Goal: Task Accomplishment & Management: Manage account settings

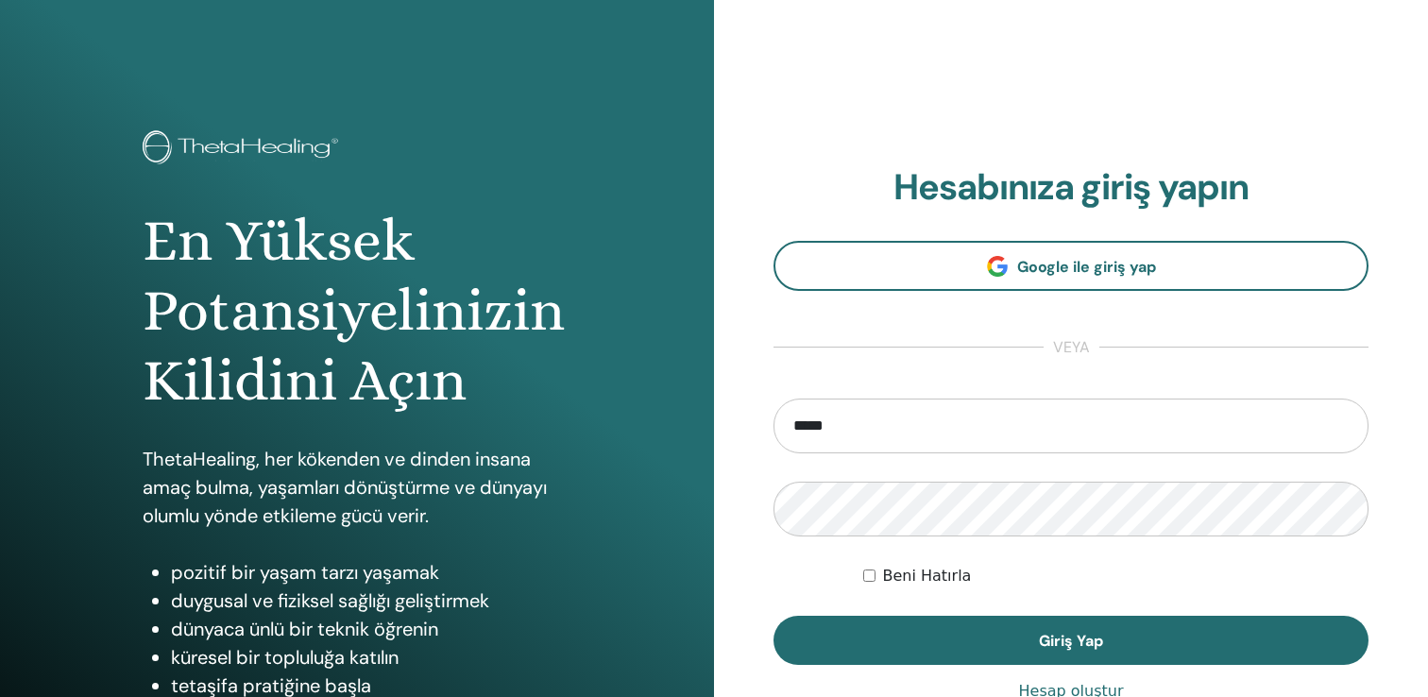
type input "**********"
click at [774, 616] on button "Giriş Yap" at bounding box center [1071, 640] width 595 height 49
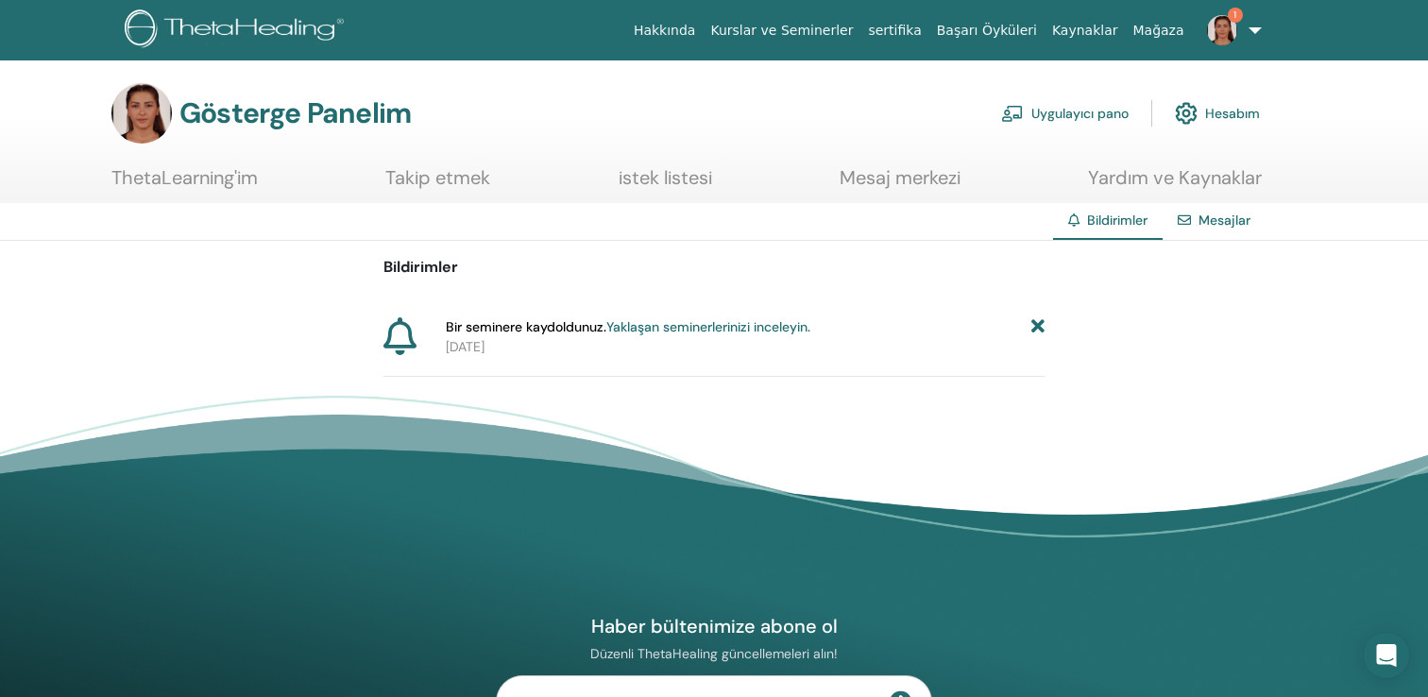
click at [695, 336] on span "Bir seminere kaydoldunuz. Yaklaşan seminerlerinizi inceleyin." at bounding box center [628, 327] width 365 height 20
click at [693, 322] on font "Yaklaşan seminerlerinizi inceleyin." at bounding box center [708, 326] width 204 height 17
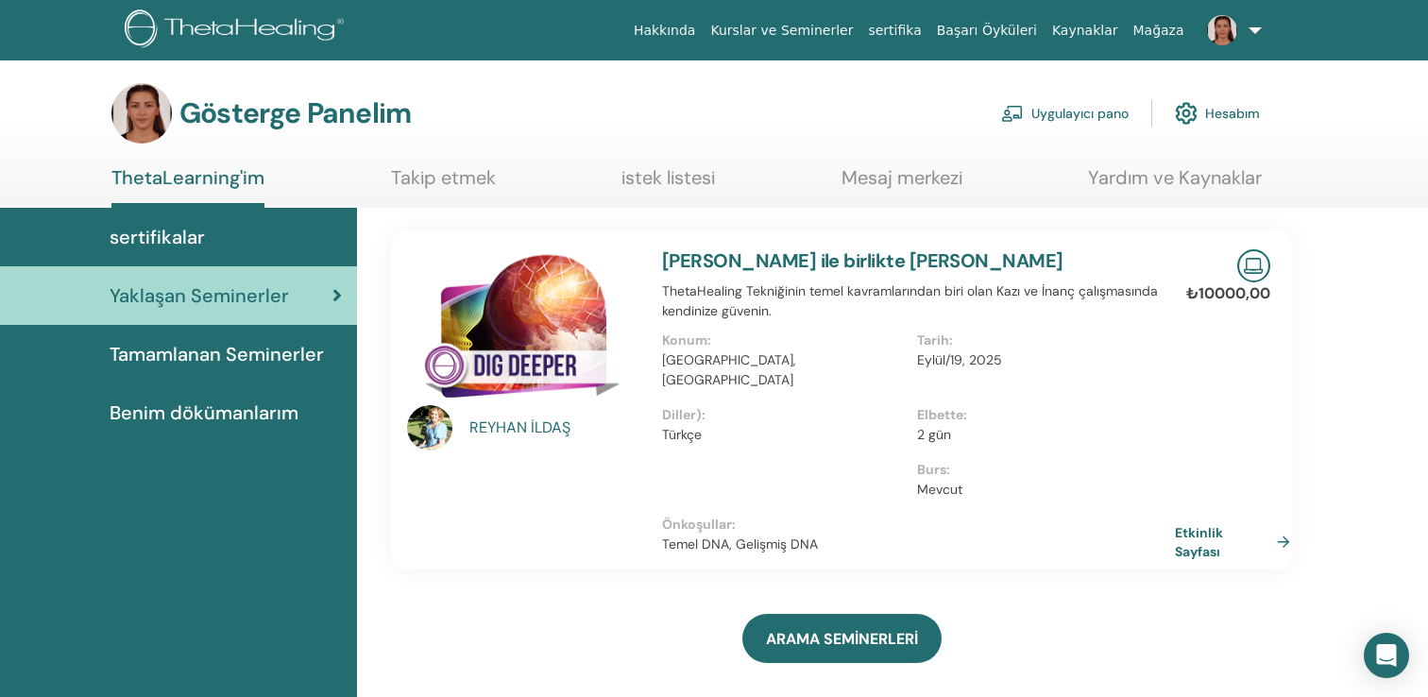
click at [1189, 525] on font "Etkinlik Sayfası" at bounding box center [1199, 542] width 48 height 35
click at [1161, 32] on font "Mağaza" at bounding box center [1158, 30] width 51 height 15
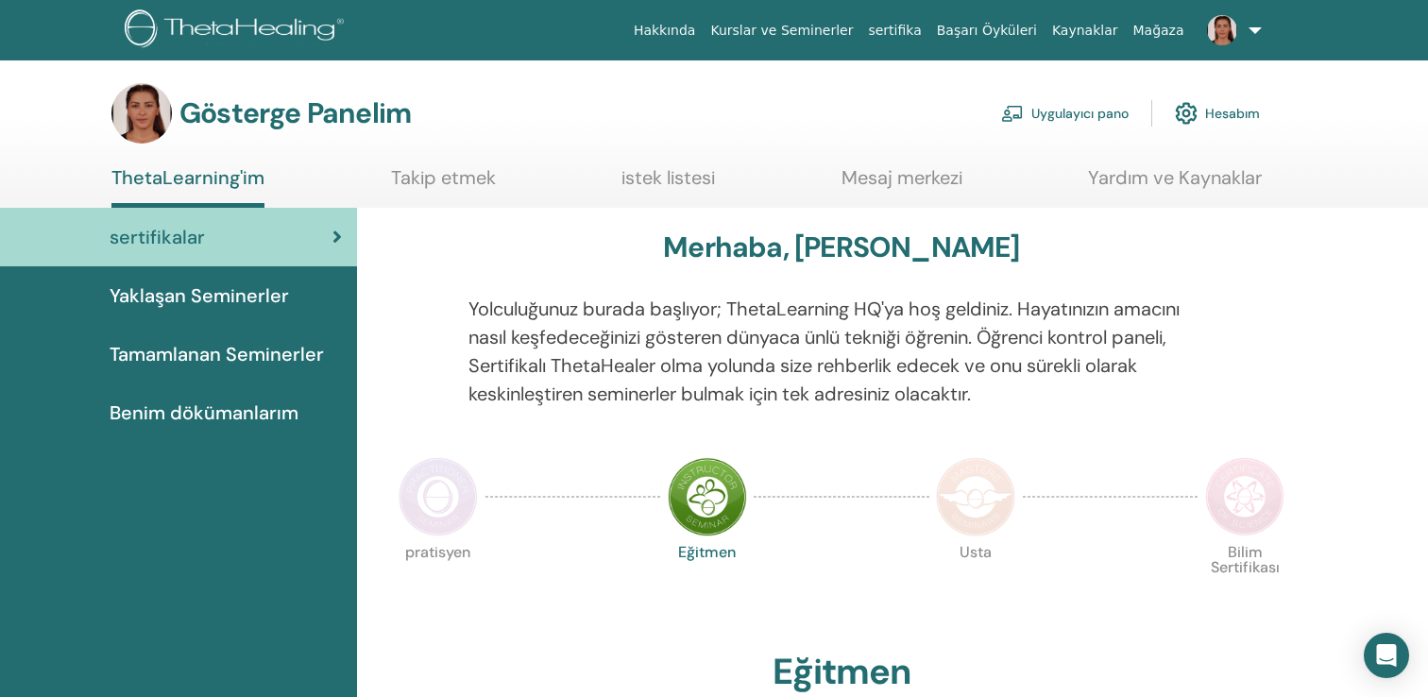
click at [1224, 110] on font "Hesabım" at bounding box center [1232, 114] width 55 height 17
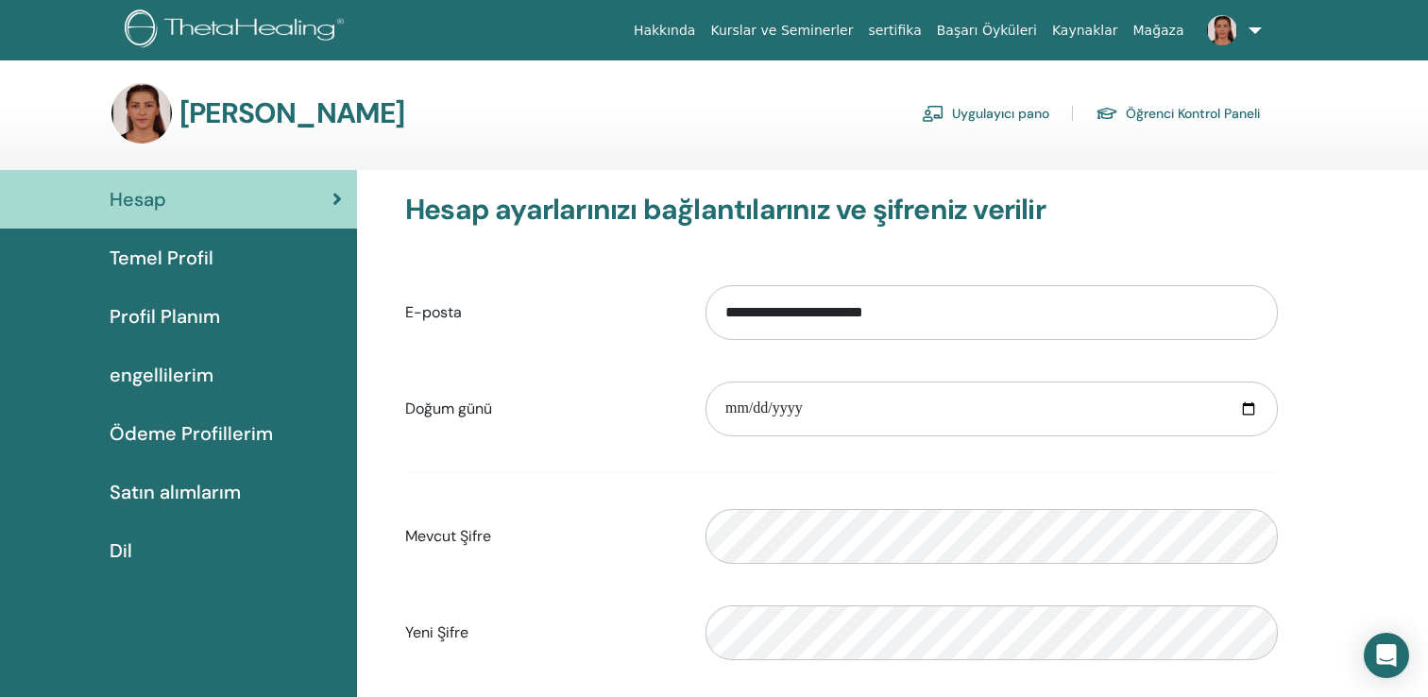
click at [131, 488] on font "Satın alımlarım" at bounding box center [175, 492] width 131 height 25
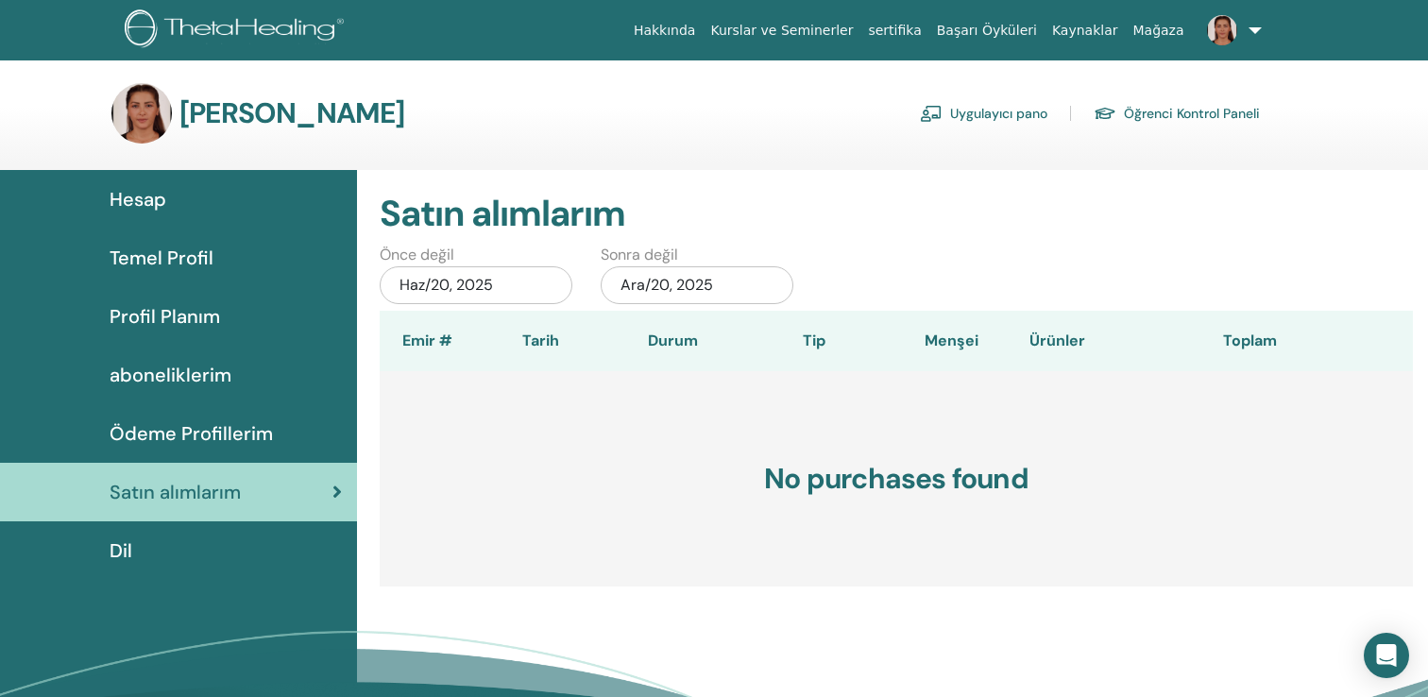
click at [844, 28] on link "Kurslar ve Seminerler" at bounding box center [782, 30] width 158 height 35
click at [814, 26] on link "Kurslar ve Seminerler" at bounding box center [782, 30] width 158 height 35
click at [1254, 21] on link at bounding box center [1230, 30] width 77 height 60
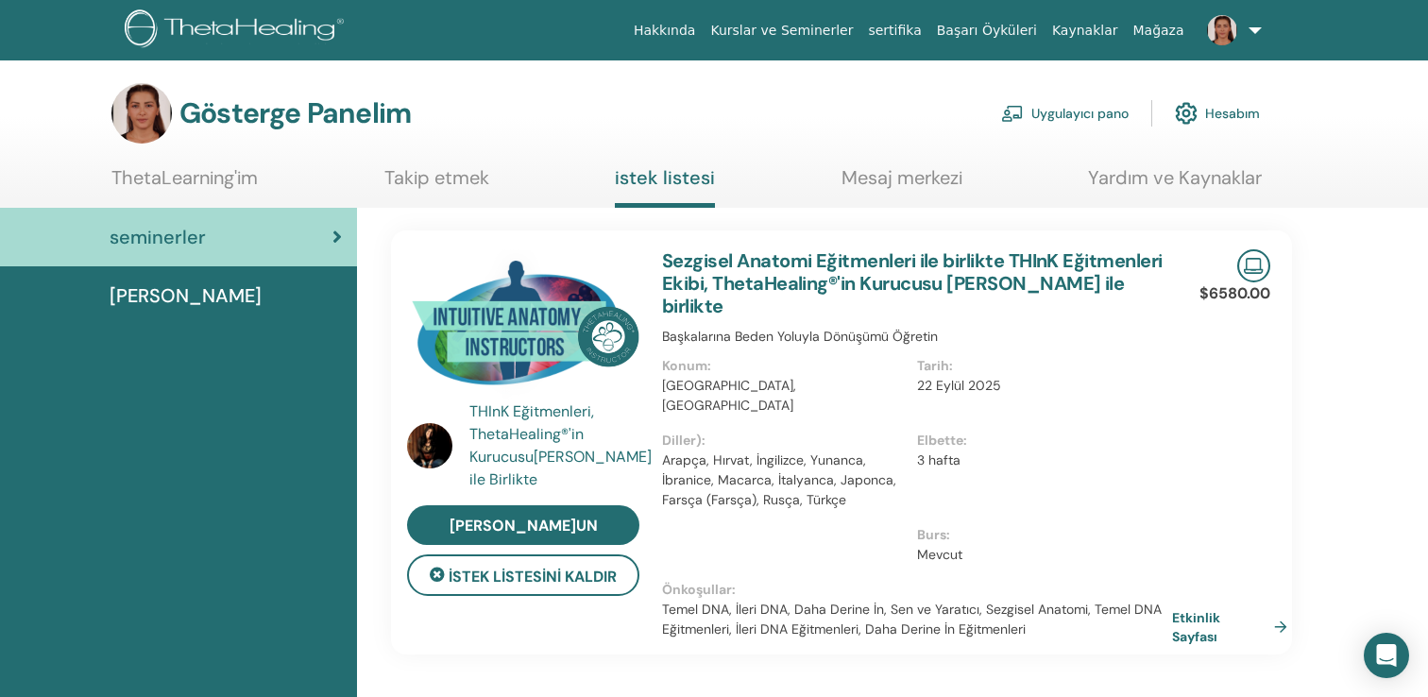
click at [275, 238] on div "seminerler" at bounding box center [178, 237] width 327 height 28
click at [454, 184] on font "Takip etmek" at bounding box center [436, 177] width 105 height 25
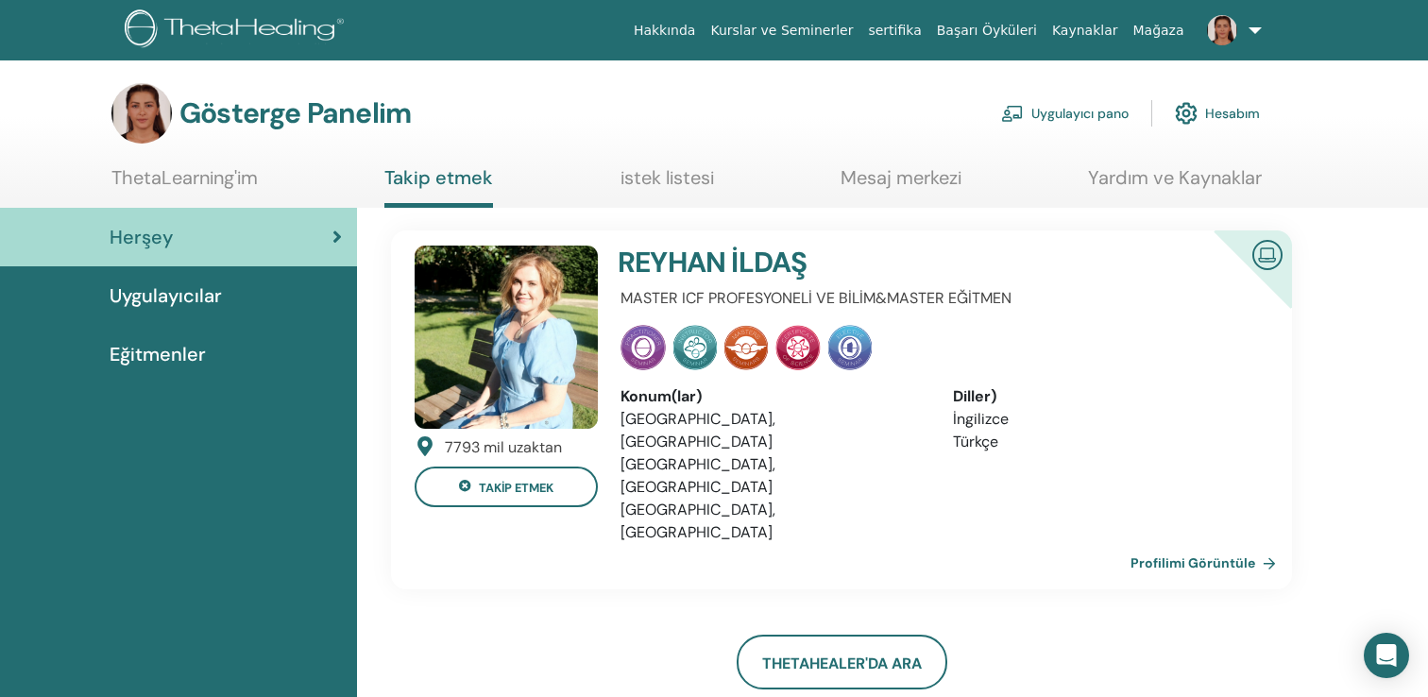
scroll to position [1, 0]
click at [1066, 112] on font "Uygulayıcı pano" at bounding box center [1080, 113] width 97 height 17
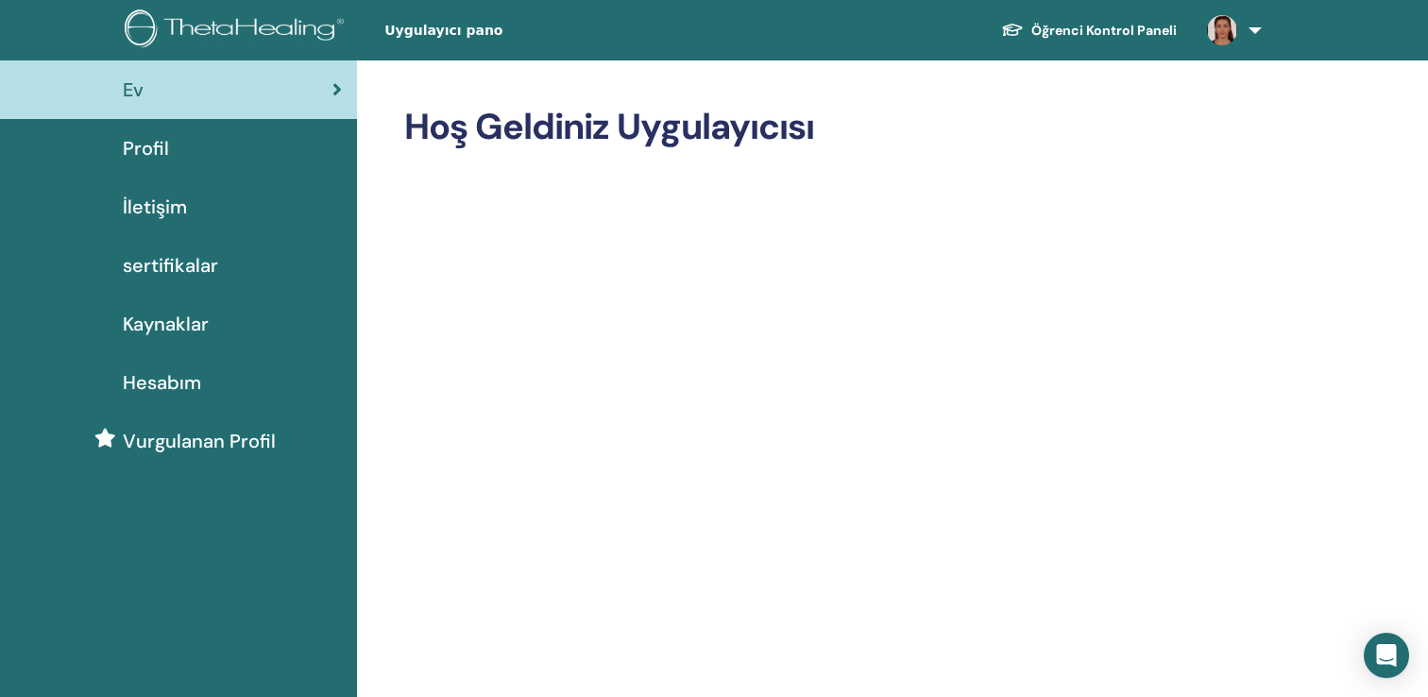
click at [162, 329] on span "Kaynaklar" at bounding box center [166, 324] width 86 height 28
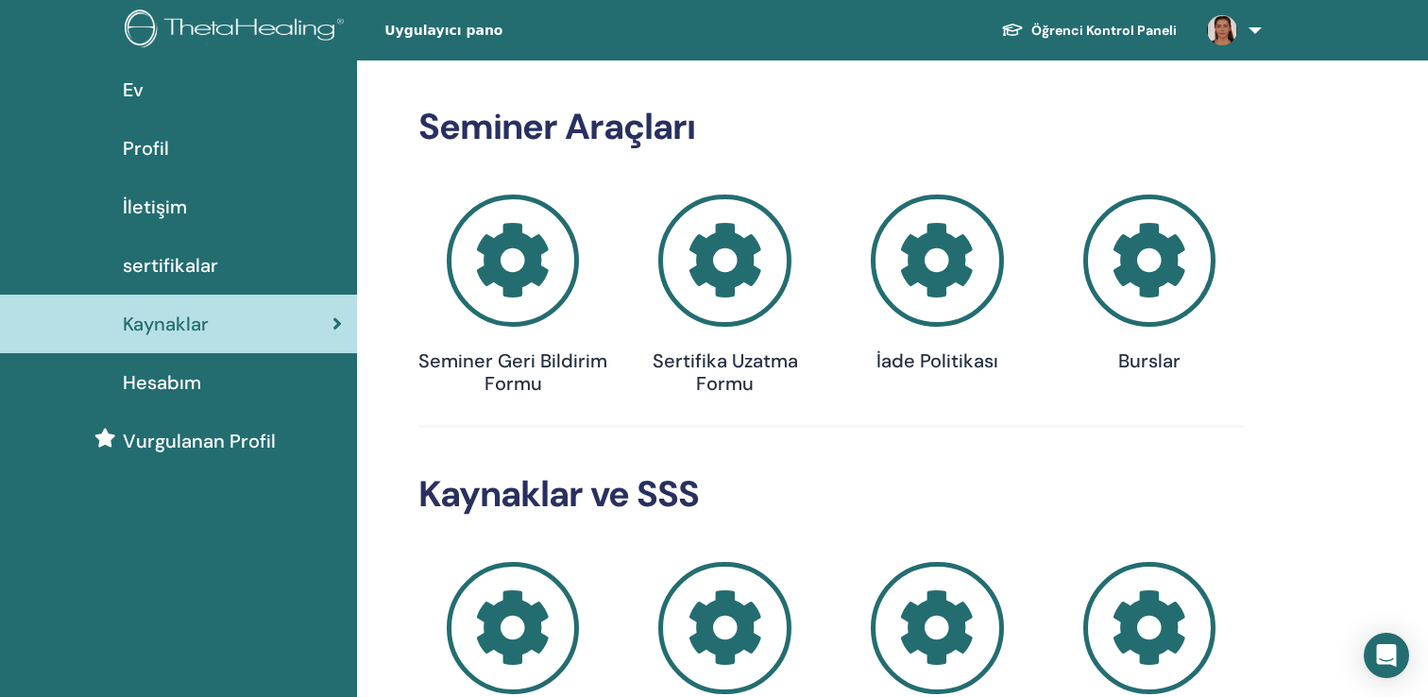
click at [1333, 253] on div "Seminer Araçları Seminer Geri Bildirim Formu Sertifika Uzatma Formu İade Politi…" at bounding box center [892, 564] width 1071 height 1008
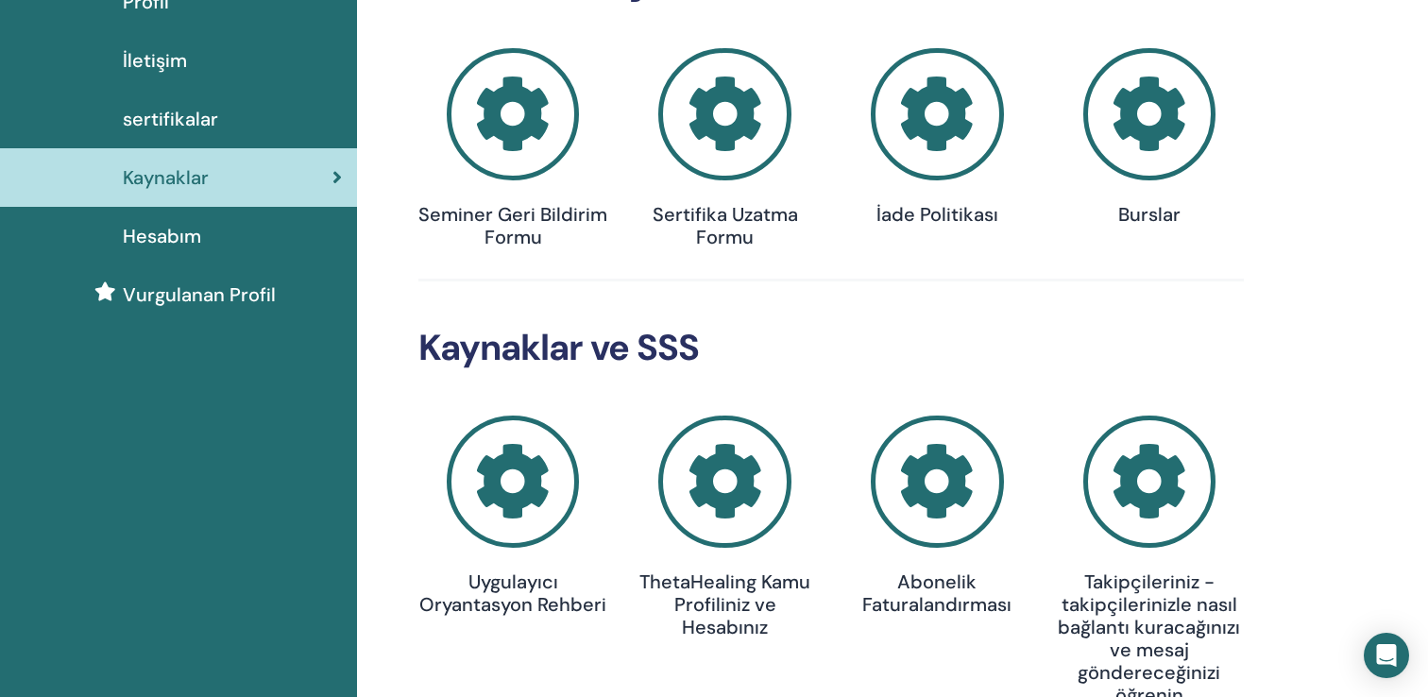
scroll to position [125, 0]
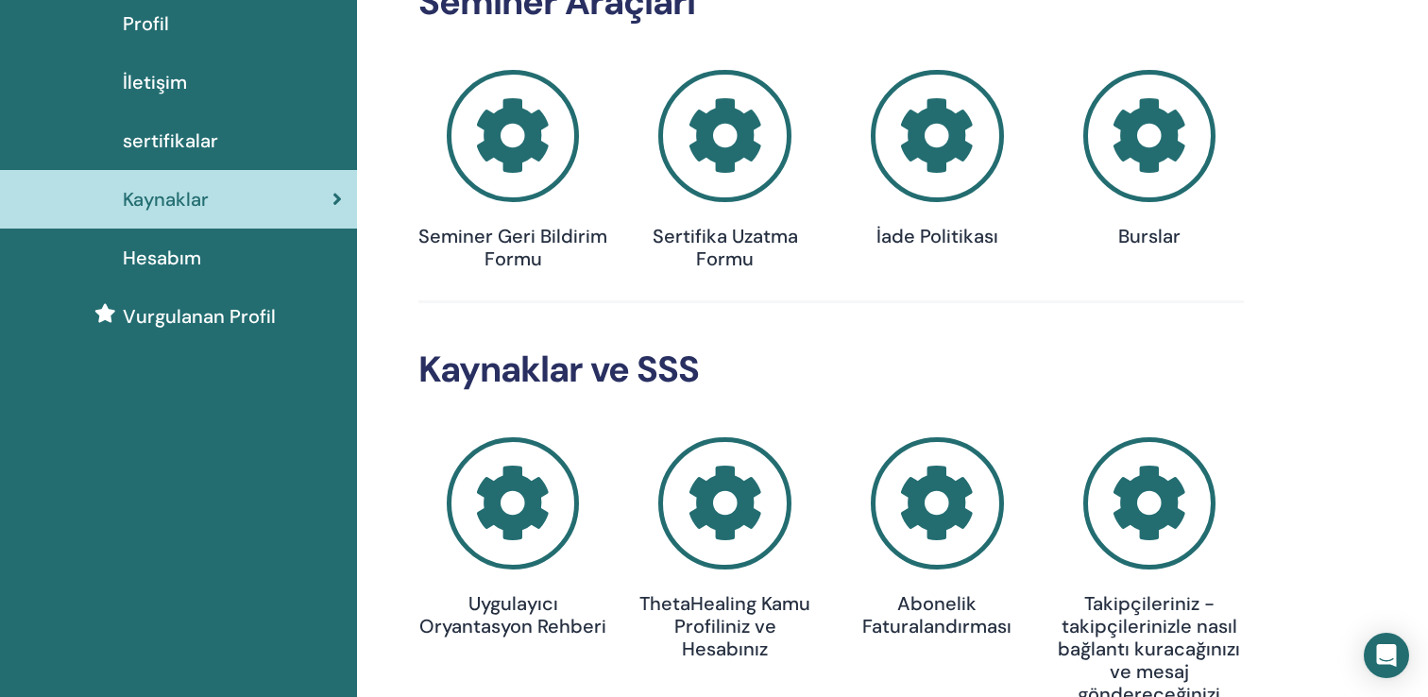
click at [1161, 145] on icon at bounding box center [1149, 136] width 133 height 133
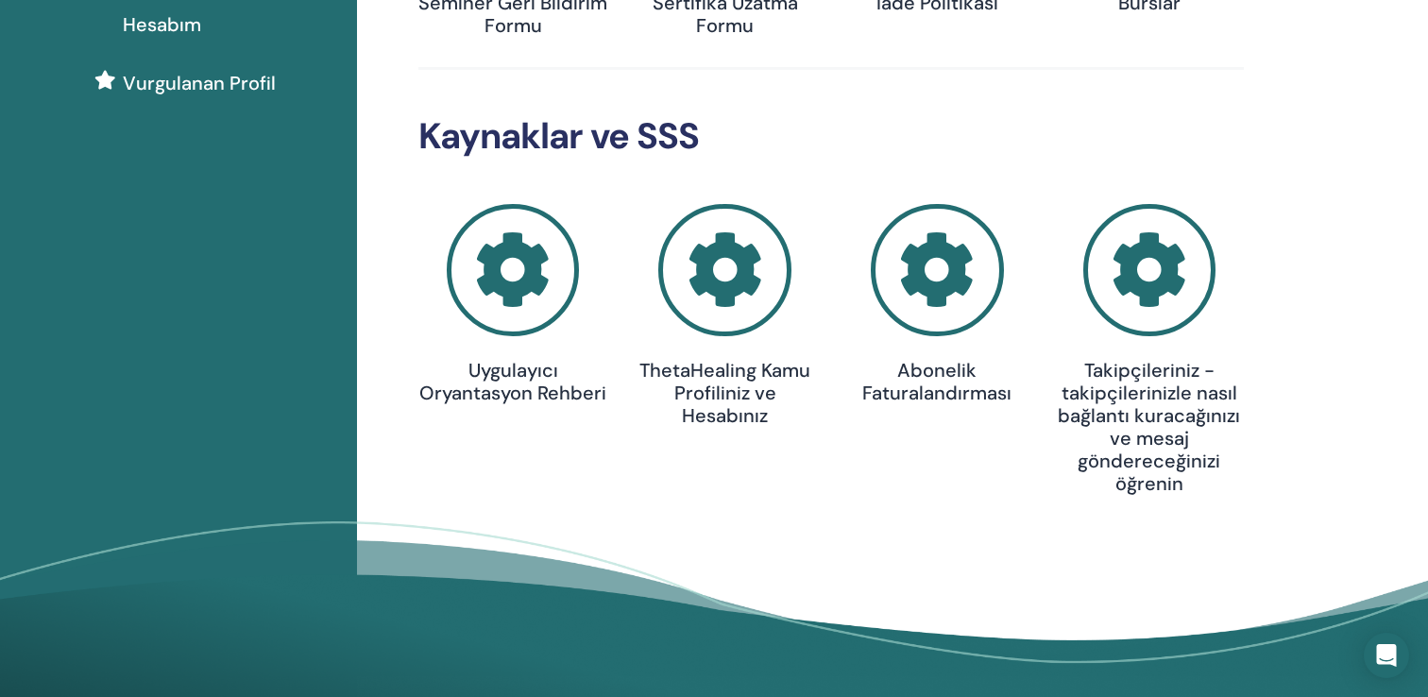
scroll to position [388, 0]
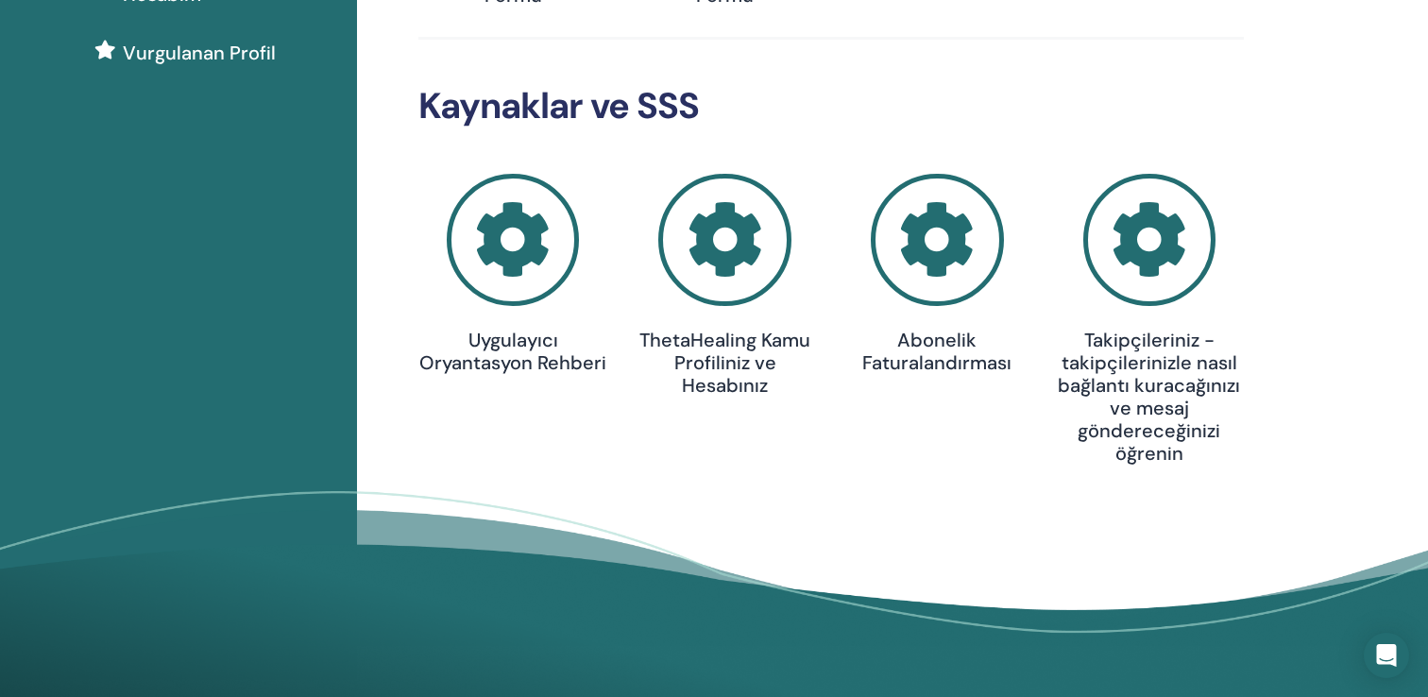
click at [471, 264] on icon at bounding box center [513, 240] width 133 height 133
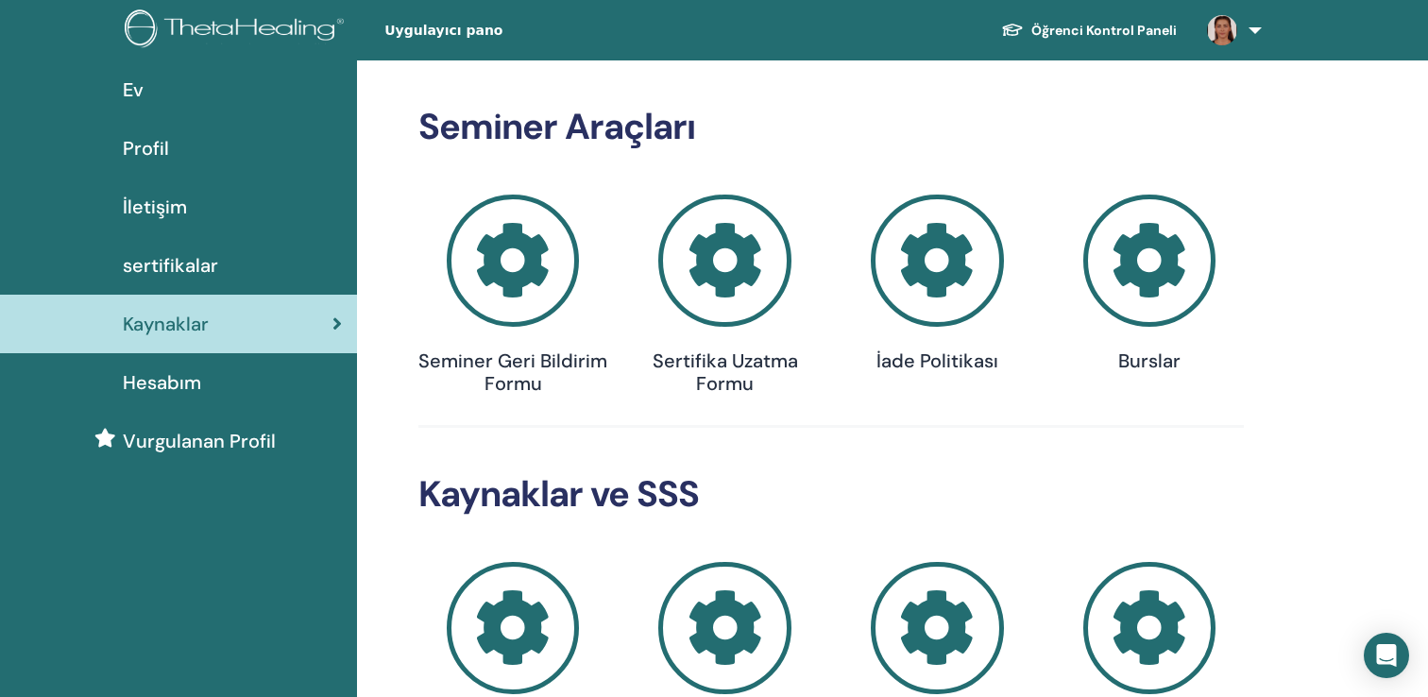
click at [986, 252] on icon at bounding box center [937, 261] width 133 height 133
click at [547, 263] on icon at bounding box center [513, 261] width 133 height 133
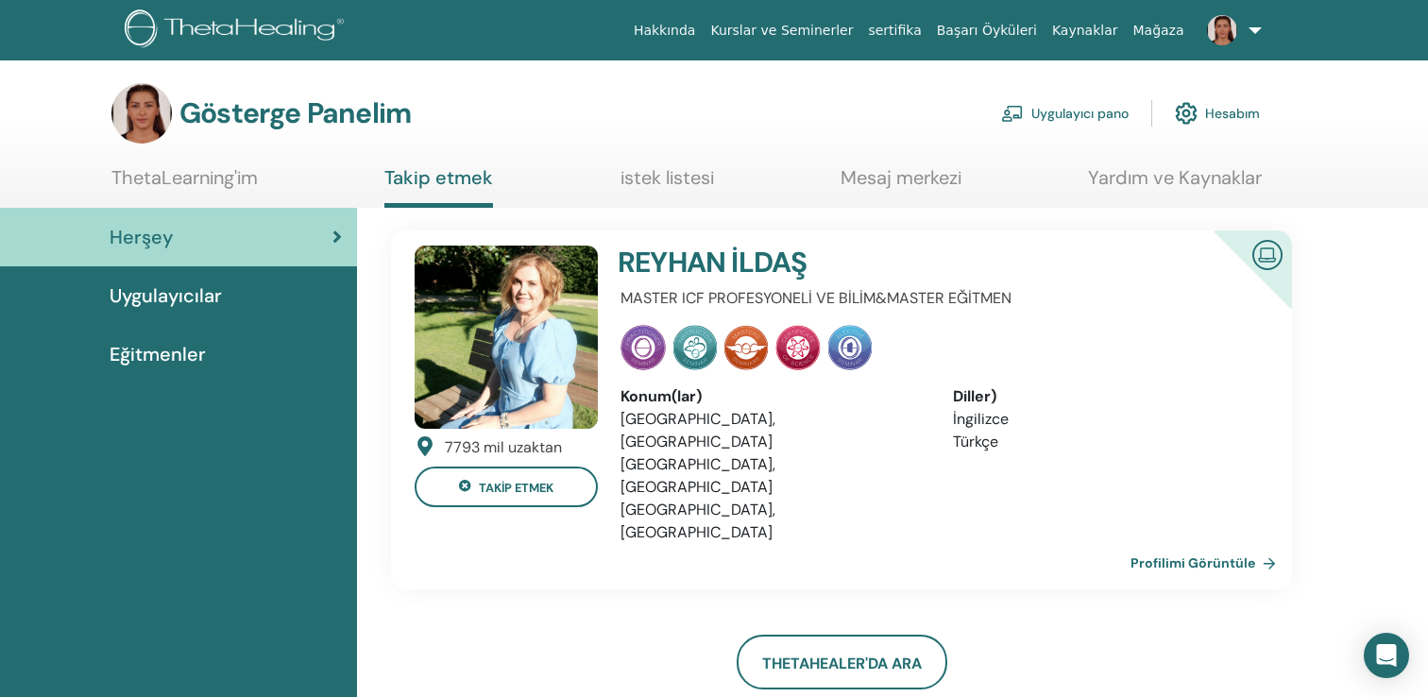
click at [134, 352] on font "Eğitmenler" at bounding box center [158, 354] width 96 height 25
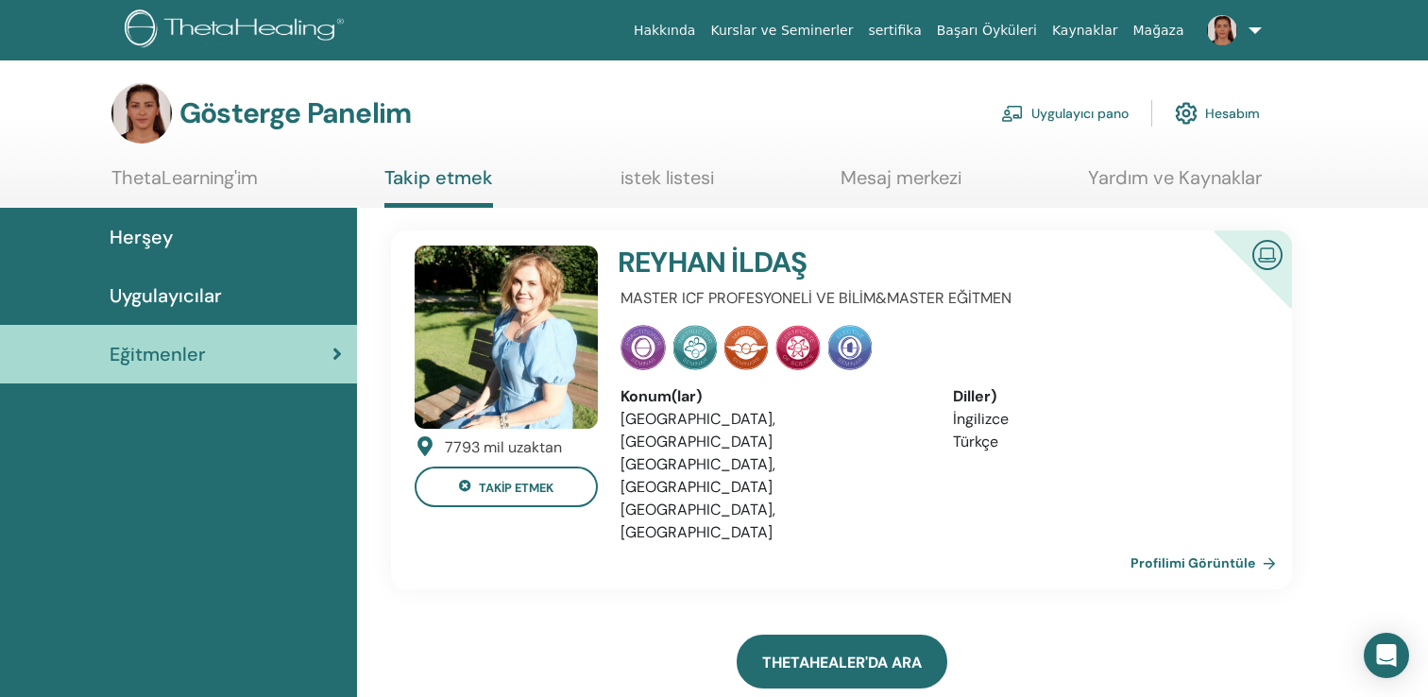
click at [800, 635] on link "ThetaHealer'da Ara" at bounding box center [842, 662] width 211 height 54
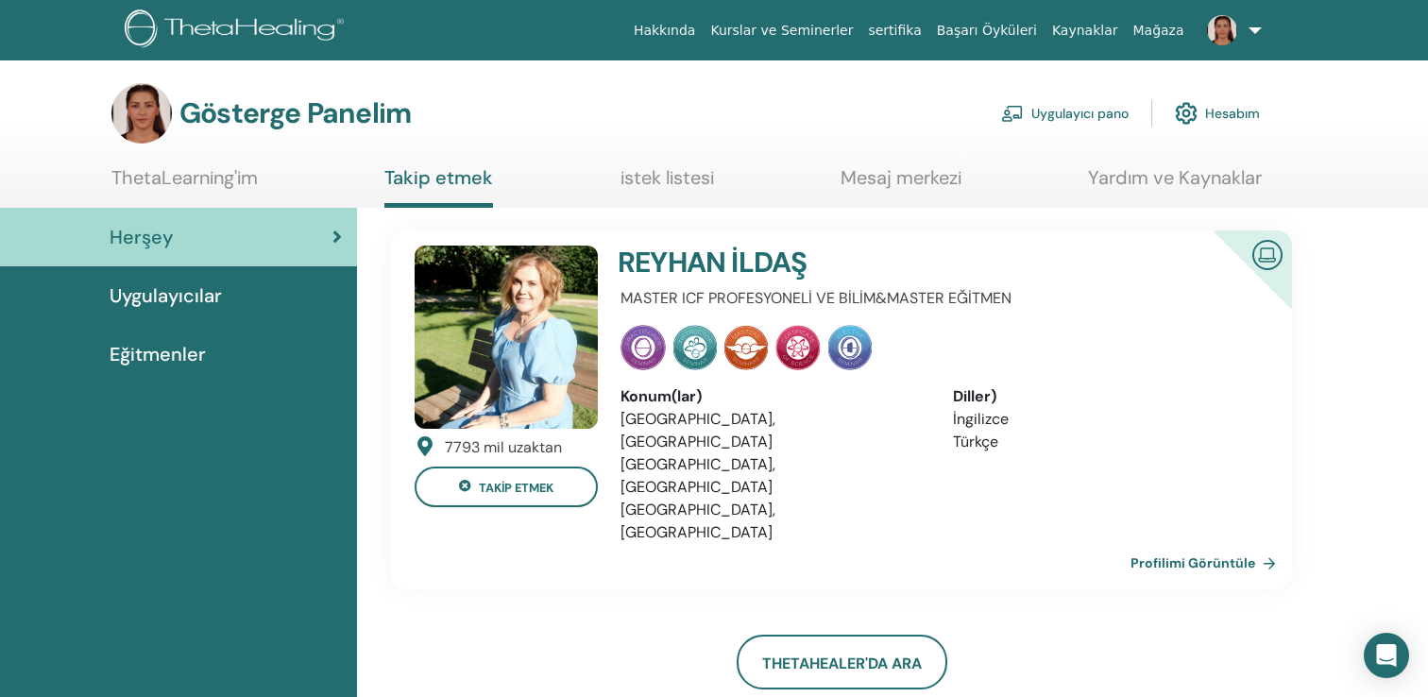
click at [255, 296] on div "Uygulayıcılar" at bounding box center [178, 295] width 327 height 28
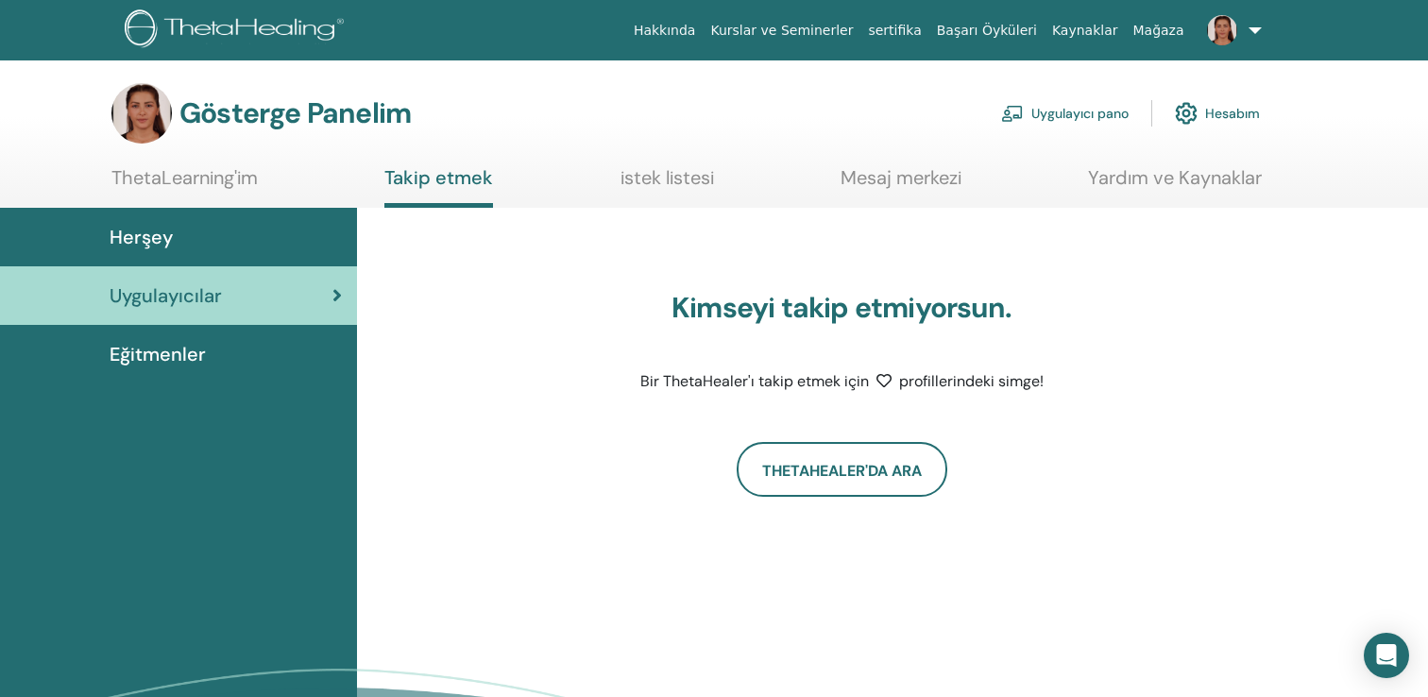
click at [219, 227] on div "Herşey" at bounding box center [178, 237] width 327 height 28
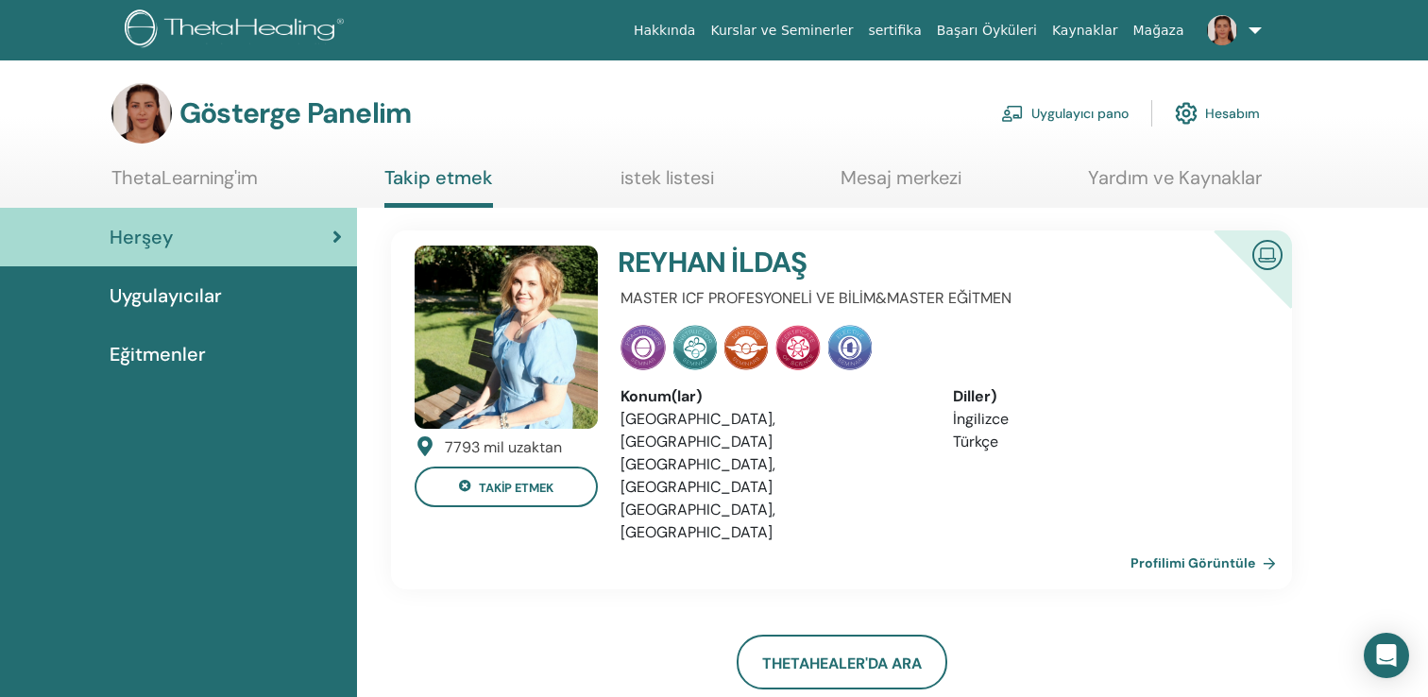
click at [177, 174] on font "ThetaLearning'im" at bounding box center [184, 177] width 146 height 25
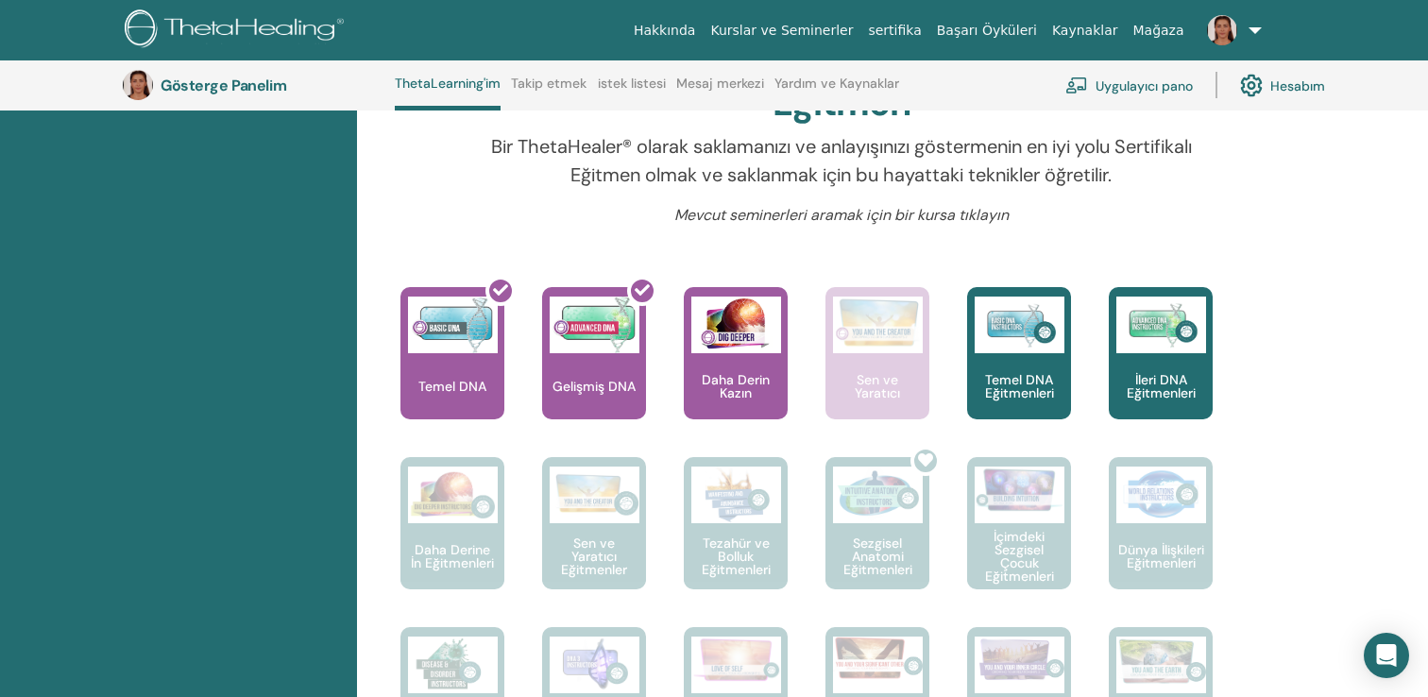
scroll to position [621, 0]
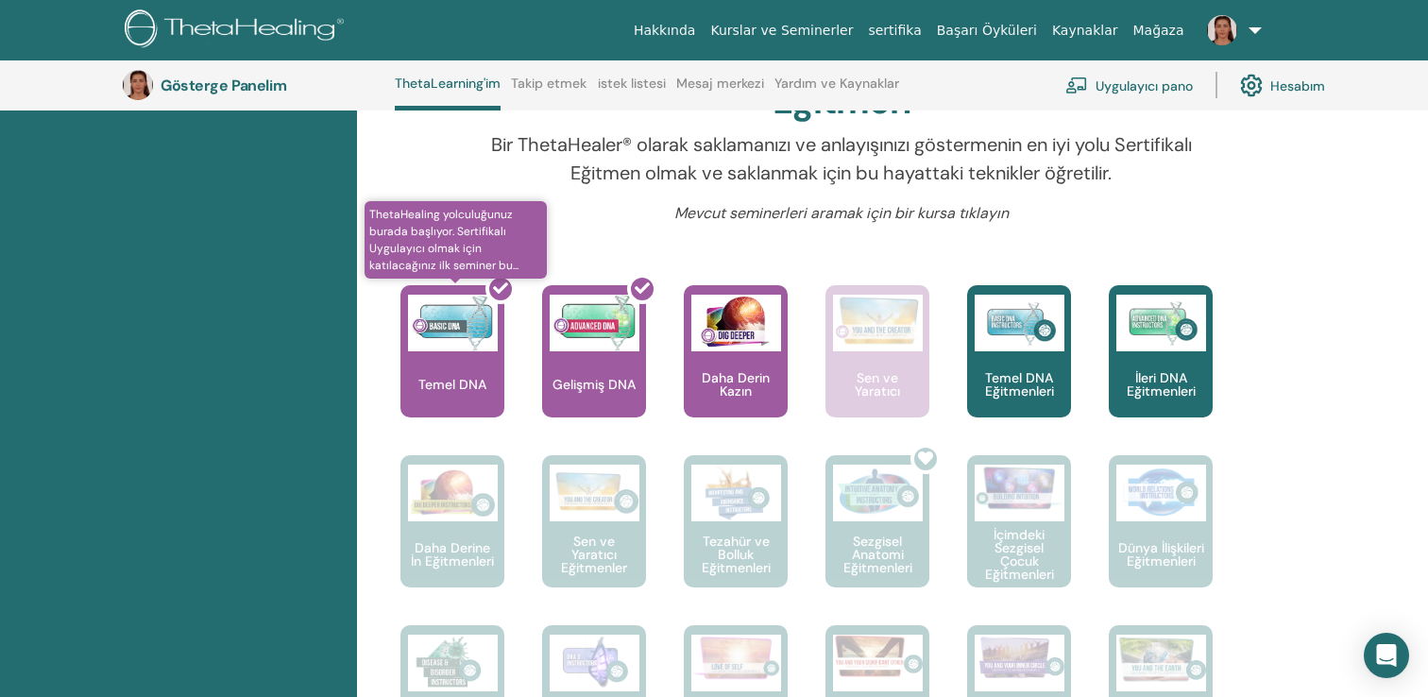
click at [464, 352] on div at bounding box center [464, 359] width 104 height 170
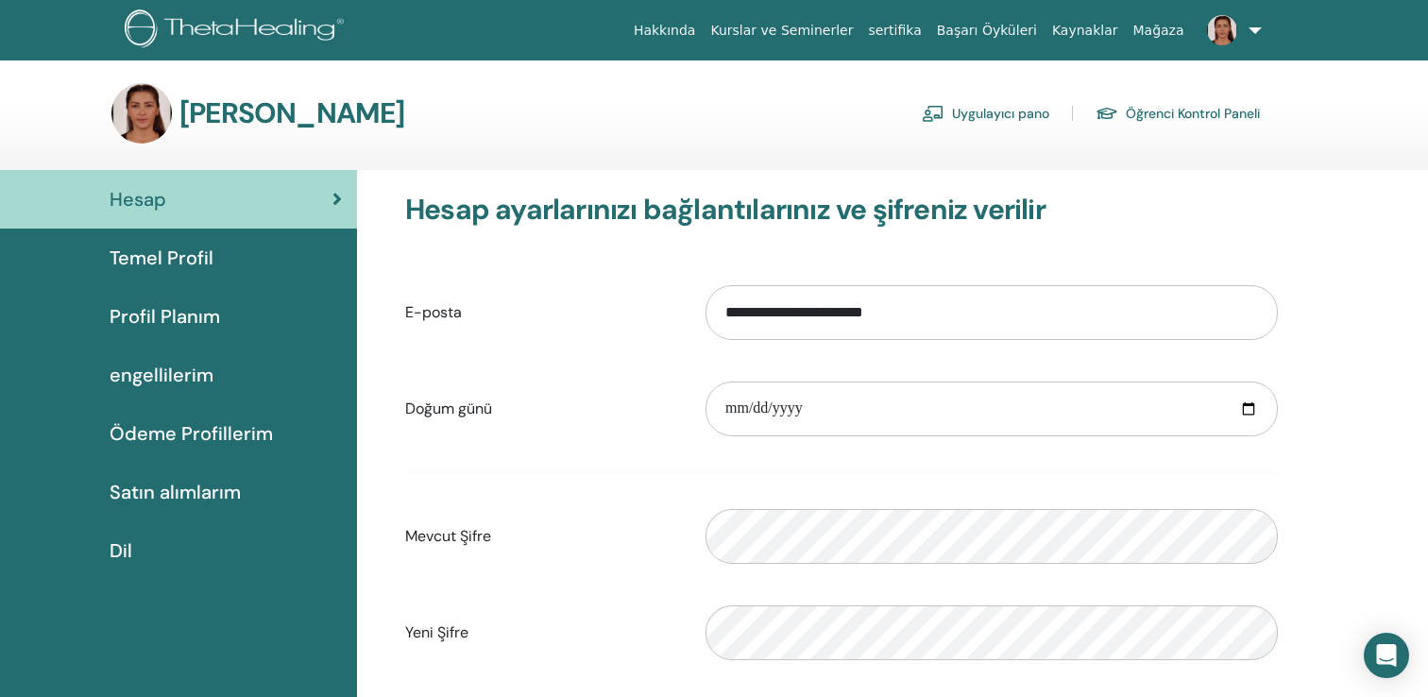
click at [166, 438] on font "Ödeme Profillerim" at bounding box center [191, 433] width 163 height 25
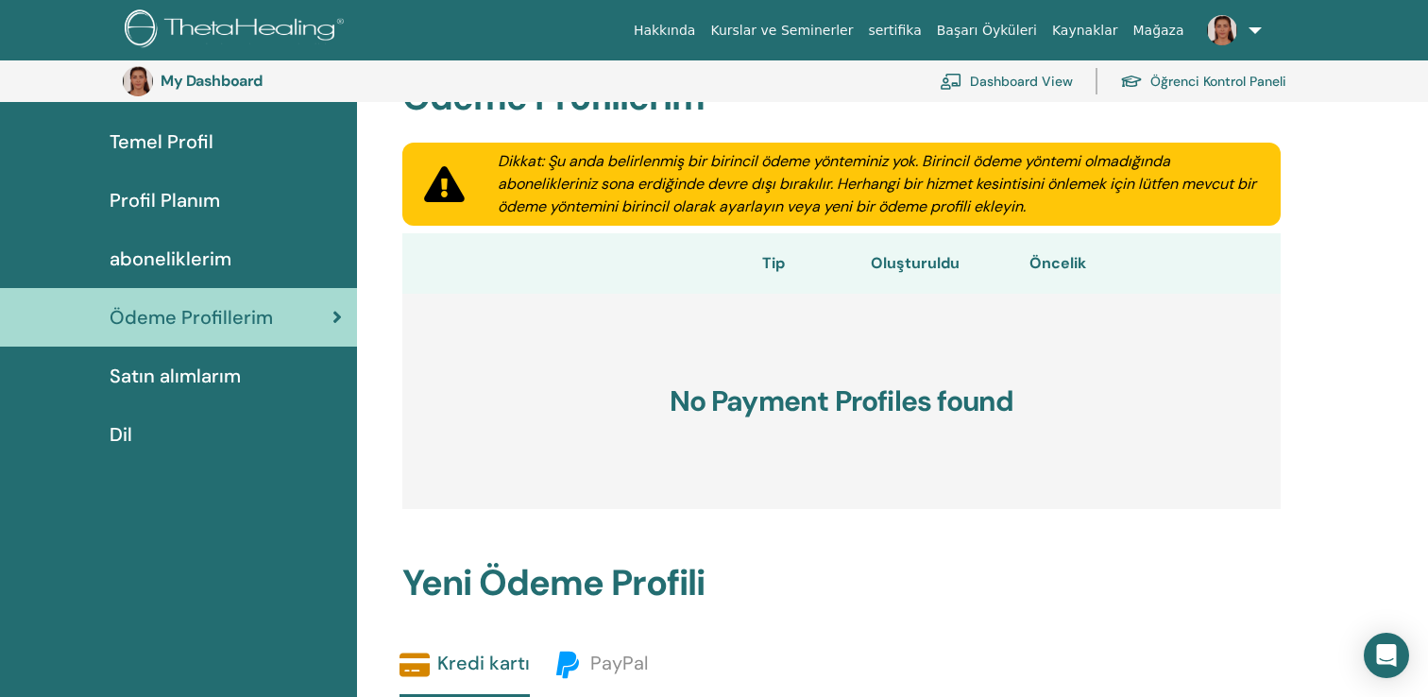
scroll to position [145, 0]
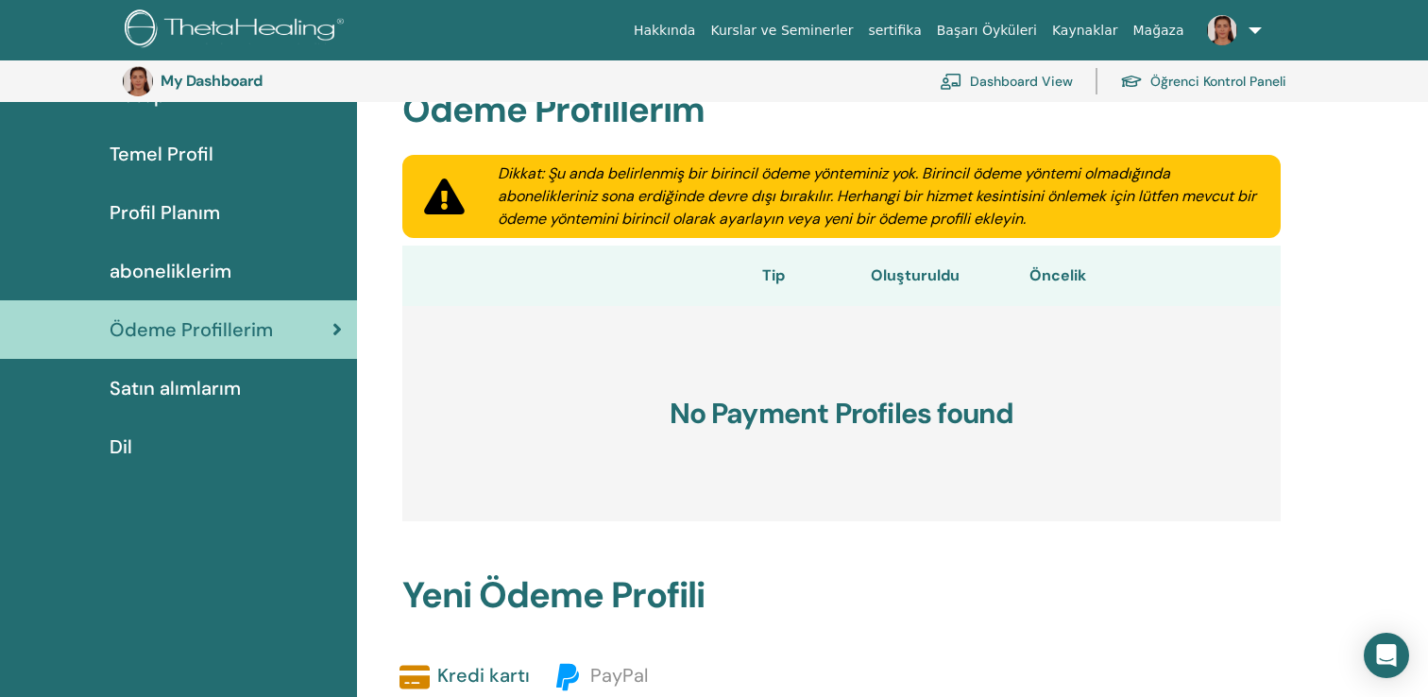
click at [212, 395] on span "Satın alımlarım" at bounding box center [175, 388] width 131 height 28
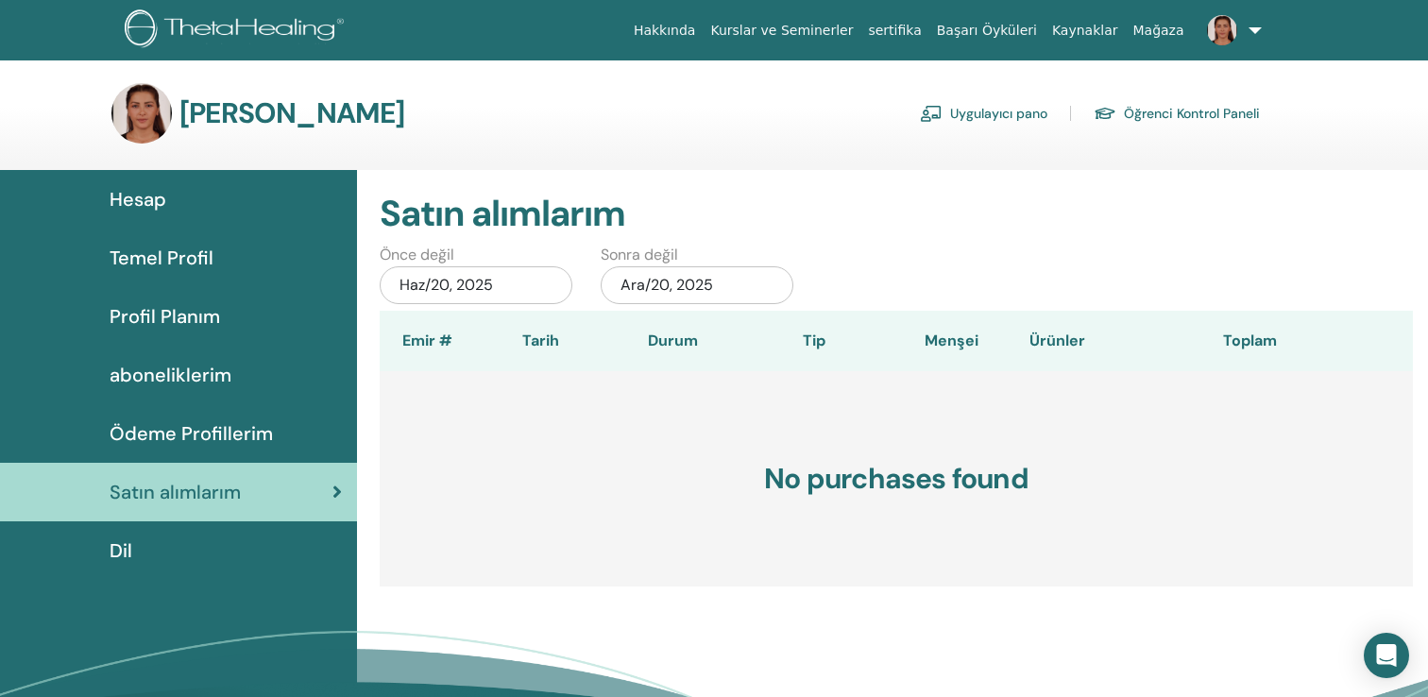
click at [147, 262] on span "Temel Profil" at bounding box center [162, 258] width 104 height 28
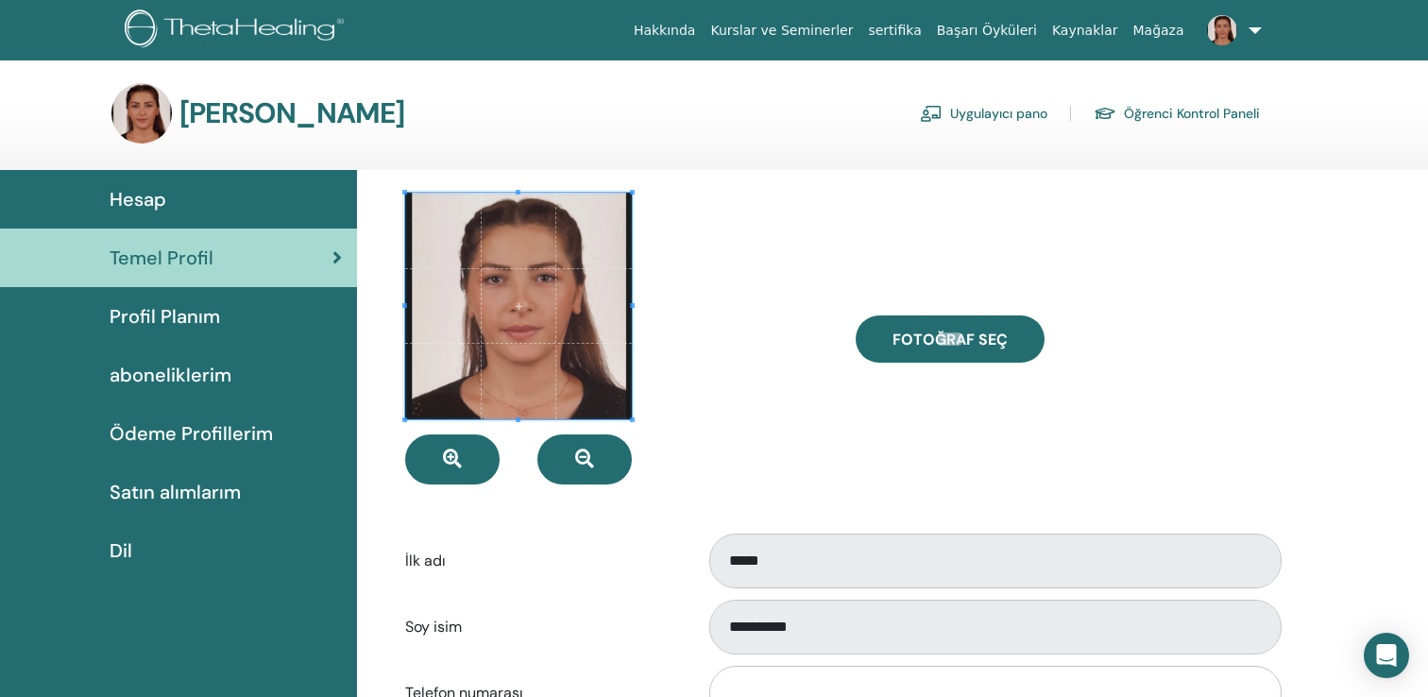
click at [145, 189] on span "Hesap" at bounding box center [138, 199] width 57 height 28
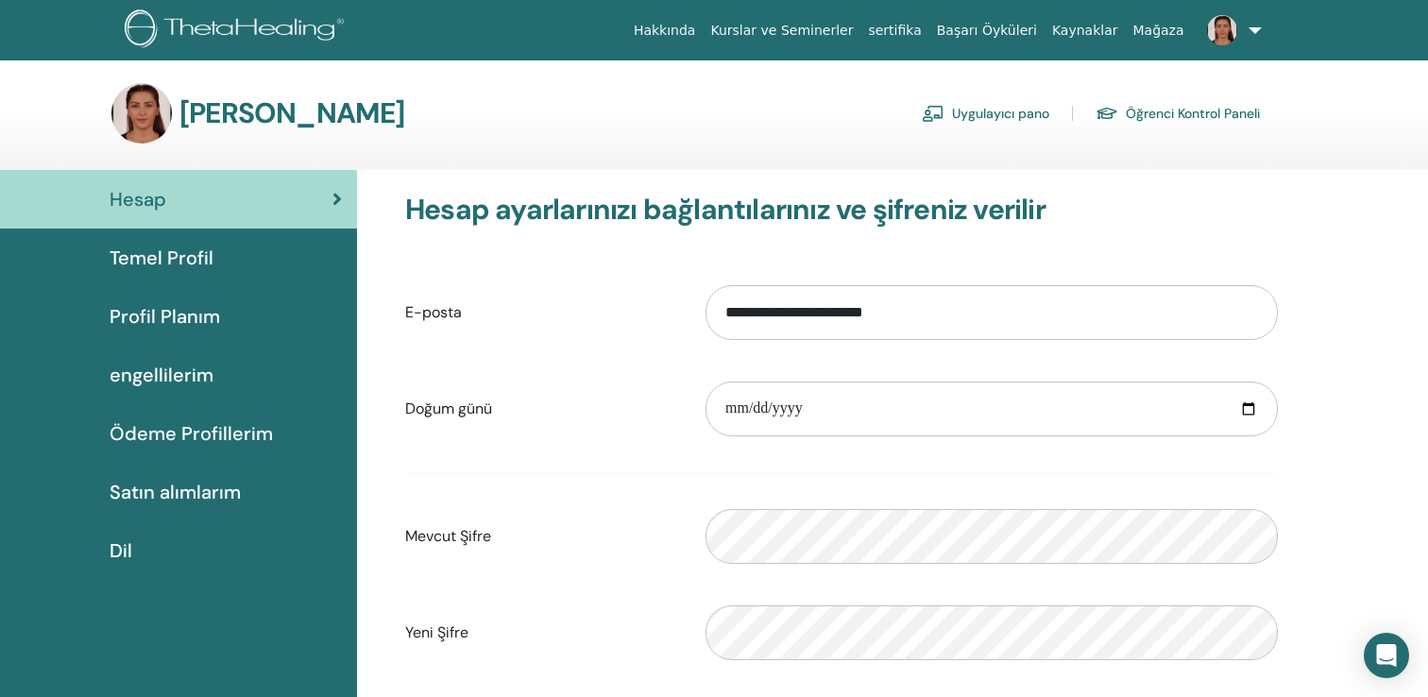
click at [1250, 30] on link at bounding box center [1230, 30] width 77 height 60
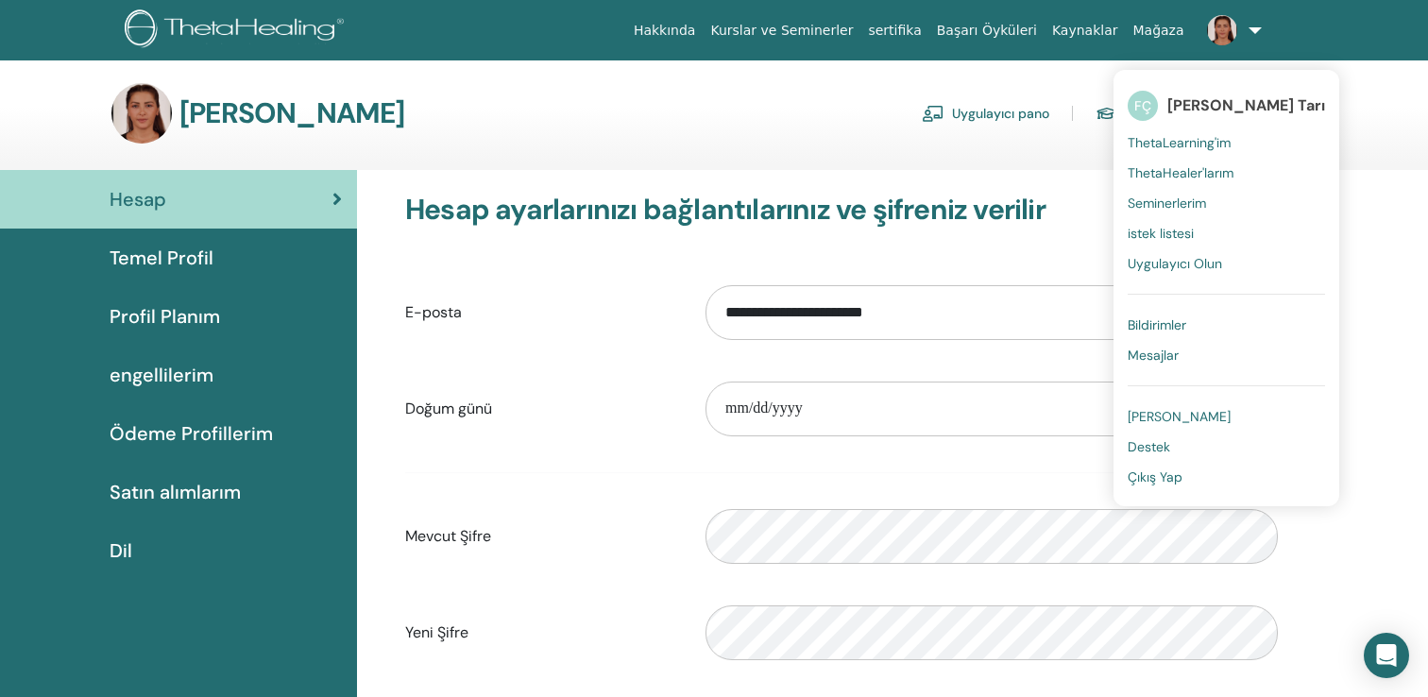
click at [171, 372] on font "engellilerim" at bounding box center [162, 375] width 104 height 25
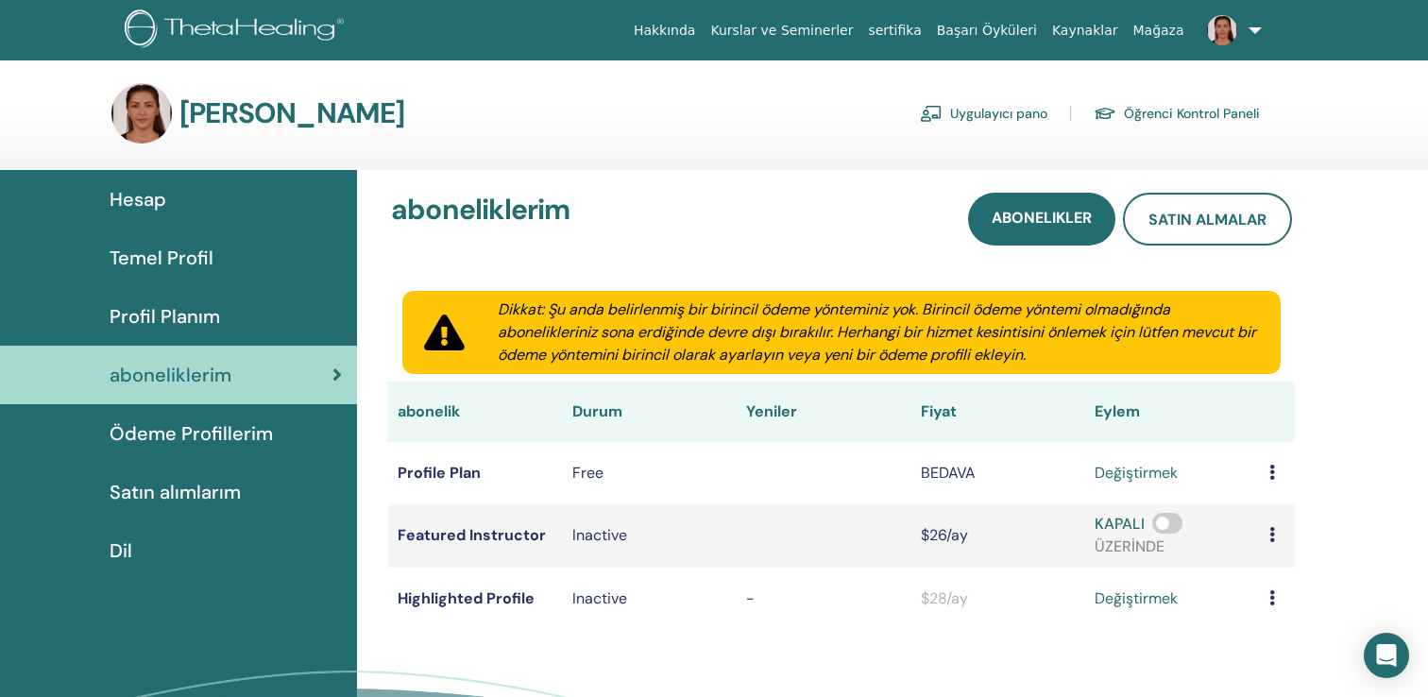
click at [832, 30] on link "Kurslar ve Seminerler" at bounding box center [782, 30] width 158 height 35
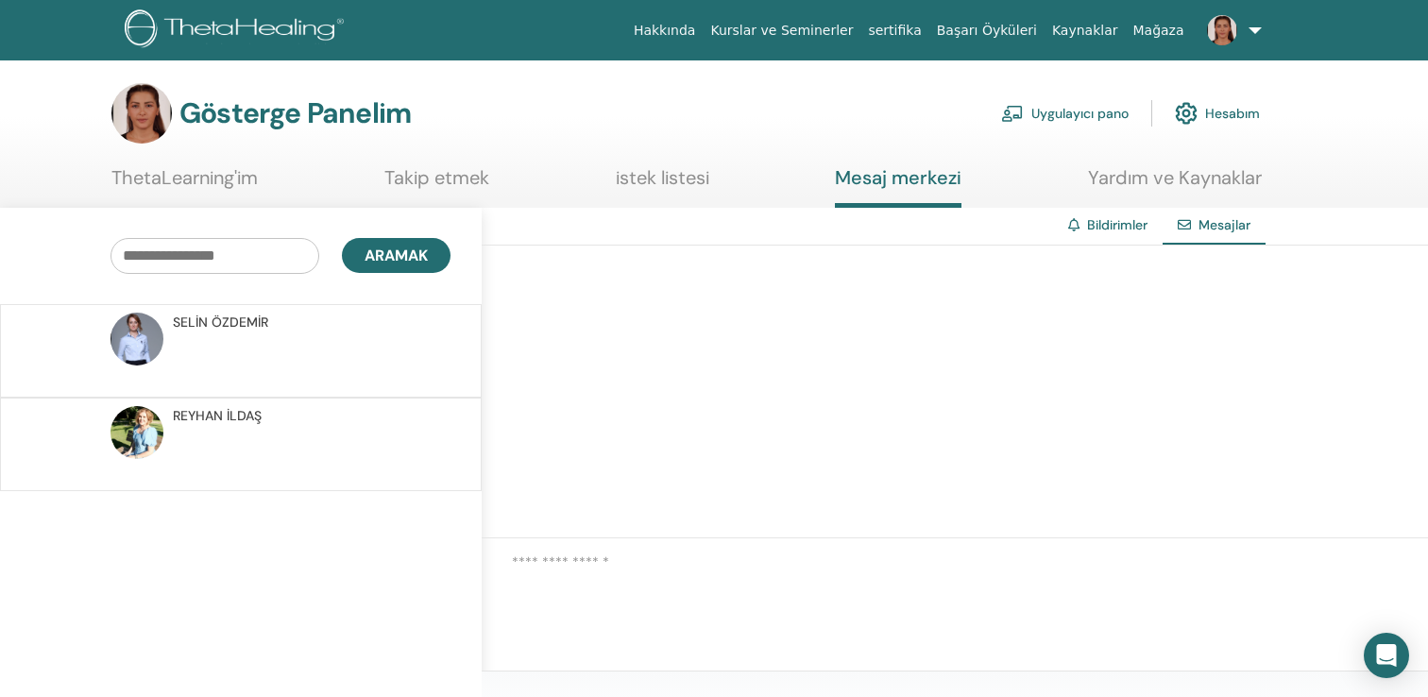
click at [149, 340] on img at bounding box center [137, 339] width 53 height 53
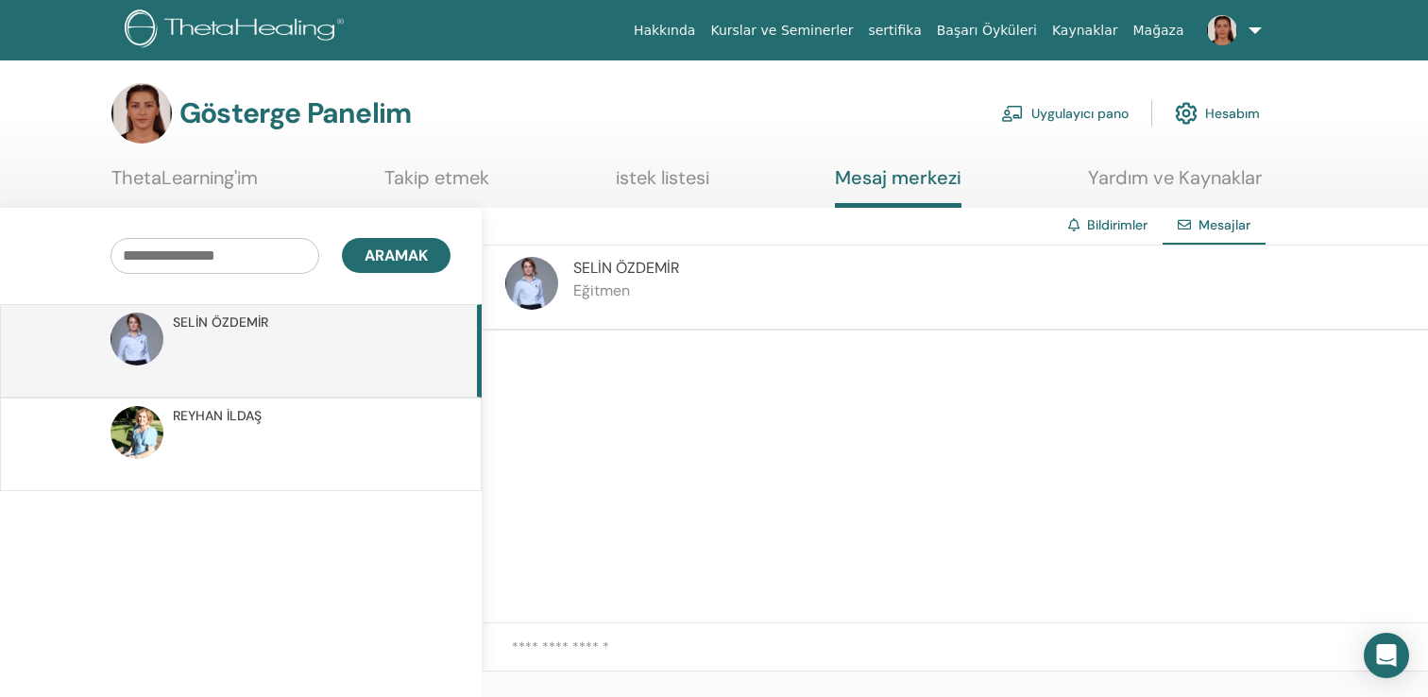
click at [538, 288] on img at bounding box center [531, 283] width 53 height 53
click at [221, 427] on p at bounding box center [310, 454] width 274 height 57
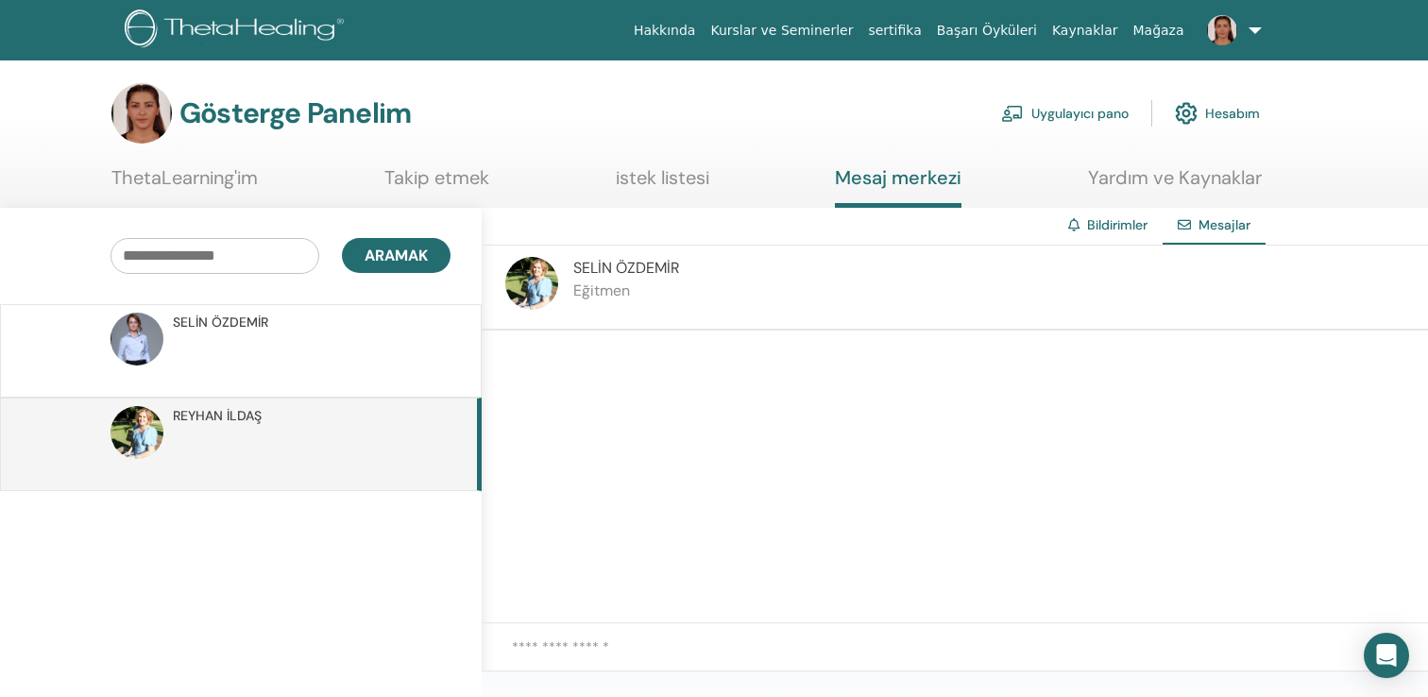
click at [185, 340] on p at bounding box center [310, 360] width 274 height 57
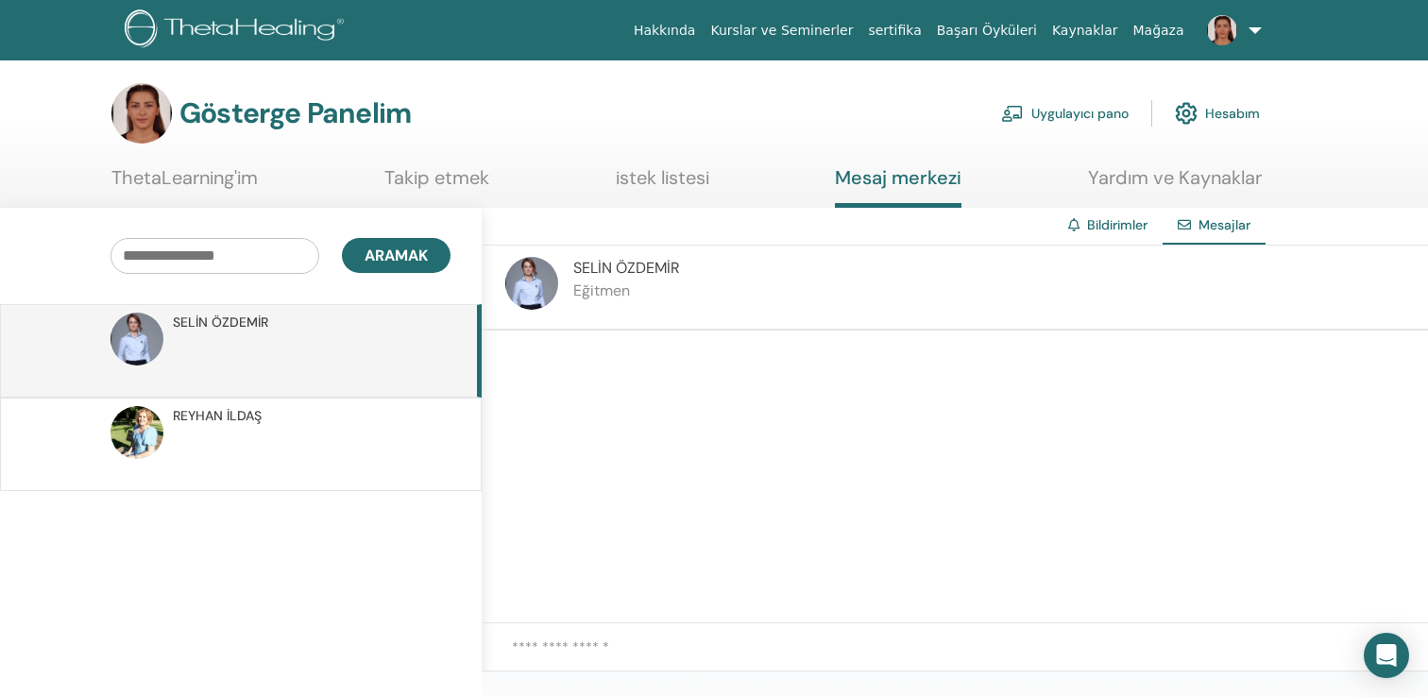
click at [130, 334] on img at bounding box center [137, 339] width 53 height 53
click at [530, 290] on img at bounding box center [531, 283] width 53 height 53
click at [1102, 229] on font "Bildirimler" at bounding box center [1117, 224] width 60 height 17
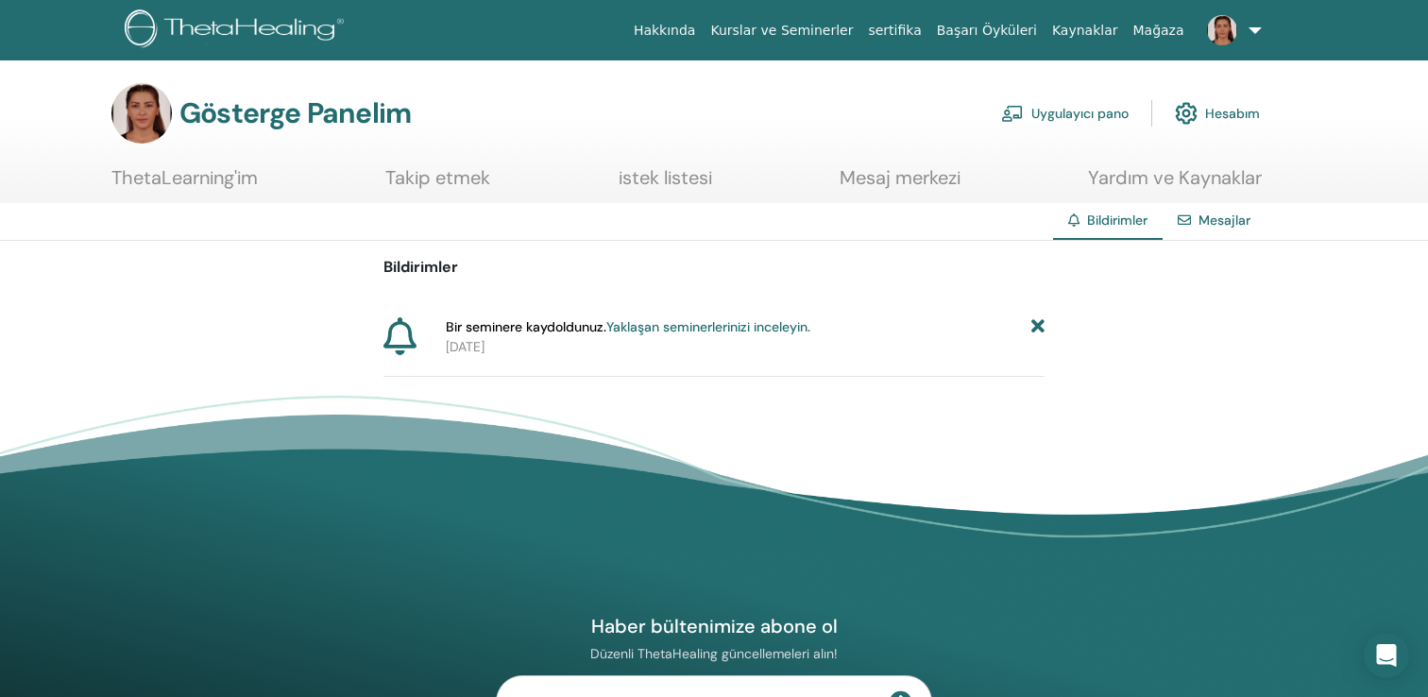
click at [1232, 226] on font "Mesajlar" at bounding box center [1225, 220] width 52 height 17
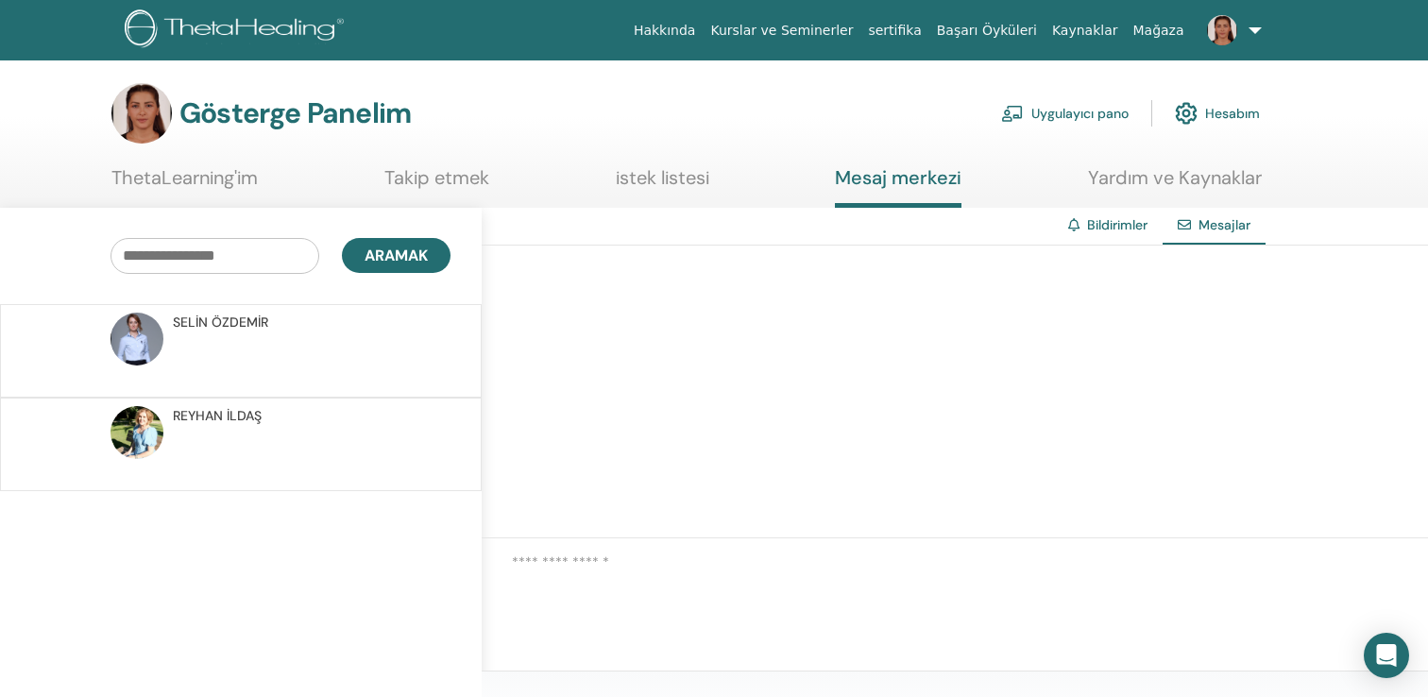
click at [397, 334] on p at bounding box center [310, 360] width 274 height 57
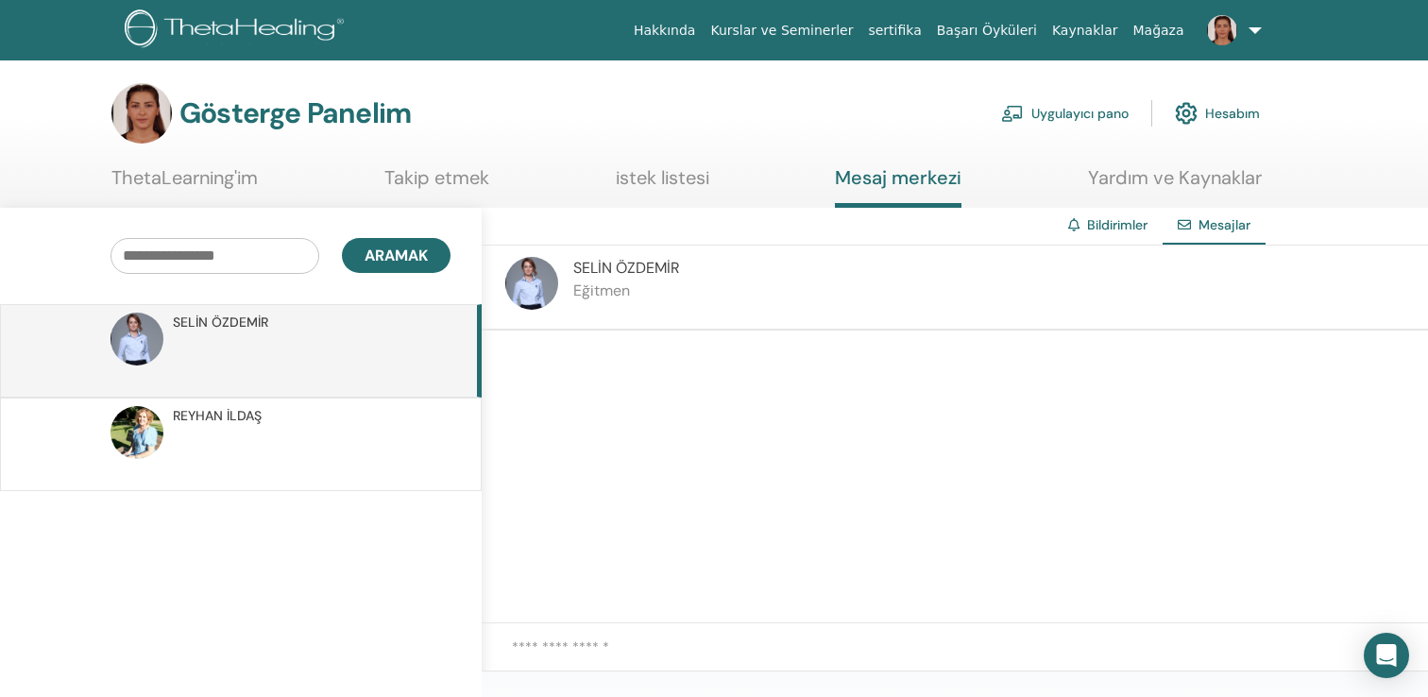
click at [696, 27] on font "Hakkında" at bounding box center [665, 30] width 62 height 15
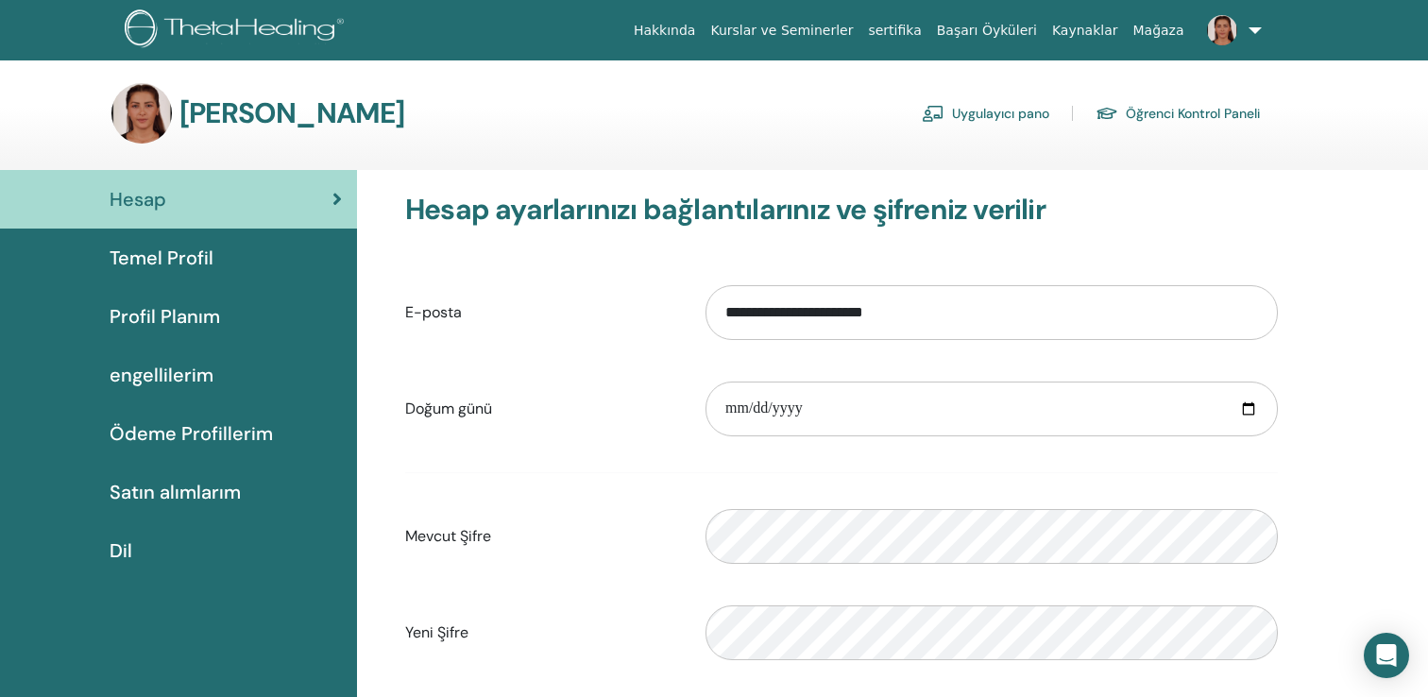
click at [185, 320] on font "Profil Planım" at bounding box center [165, 316] width 111 height 25
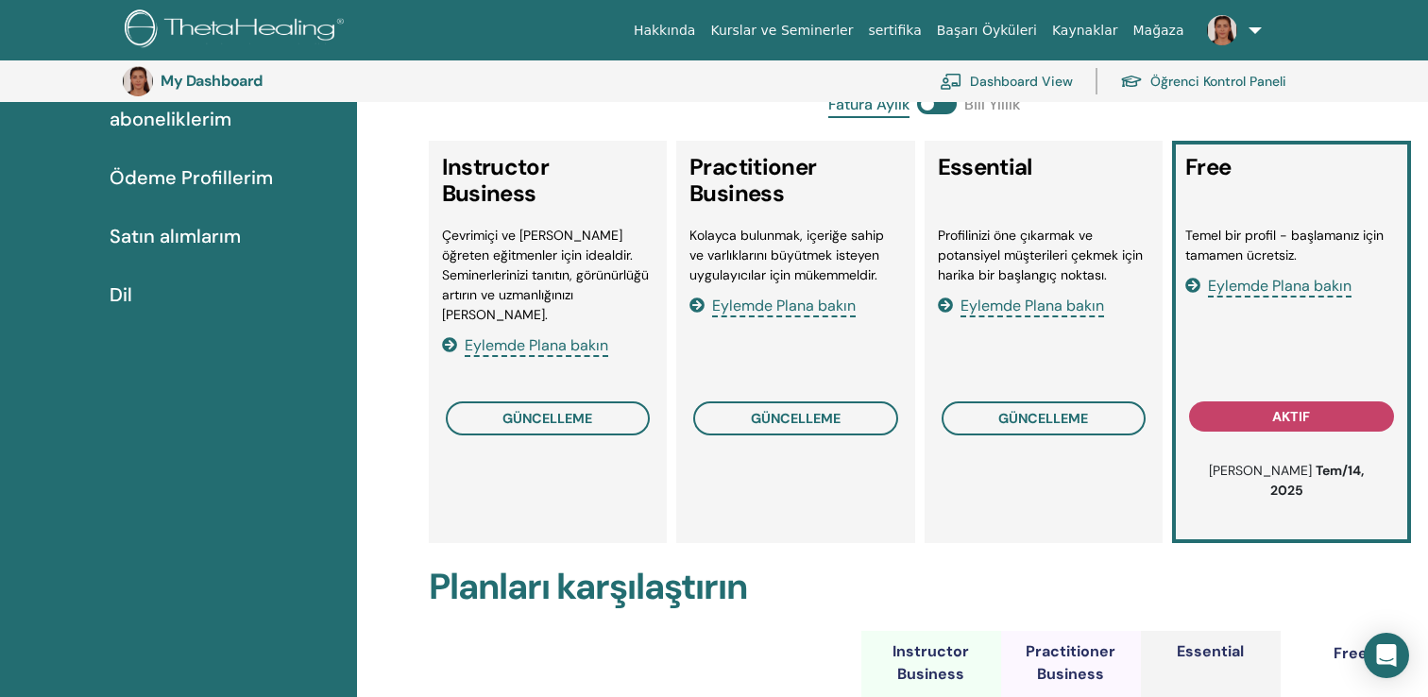
scroll to position [301, 0]
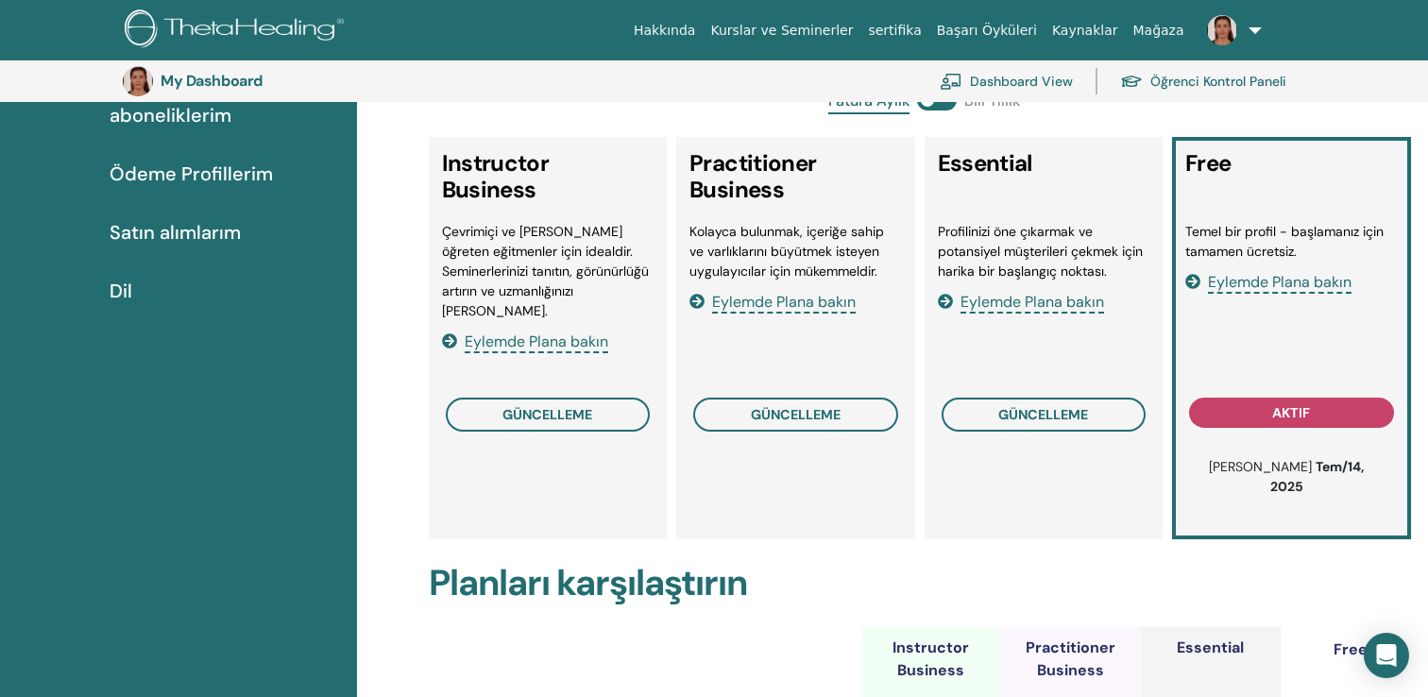
click at [1304, 285] on span "Eylemde Plana bakın" at bounding box center [1280, 283] width 144 height 22
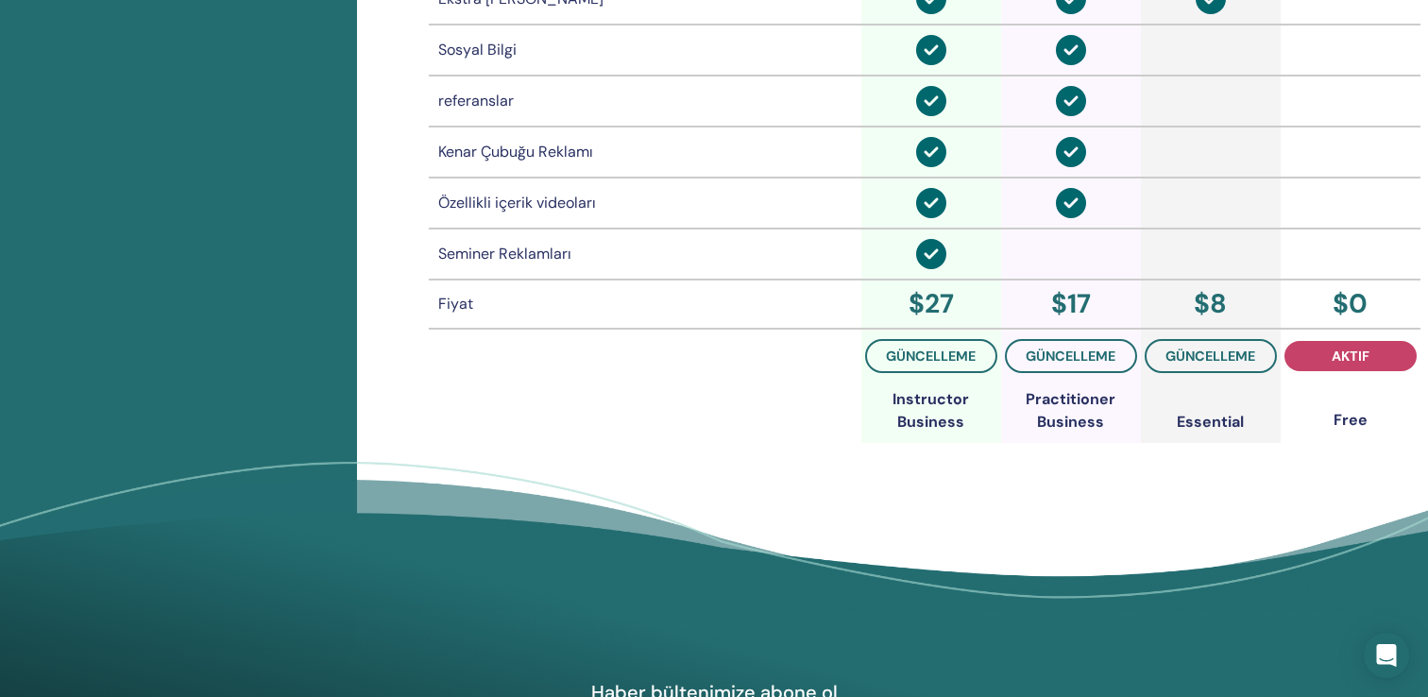
scroll to position [1630, 0]
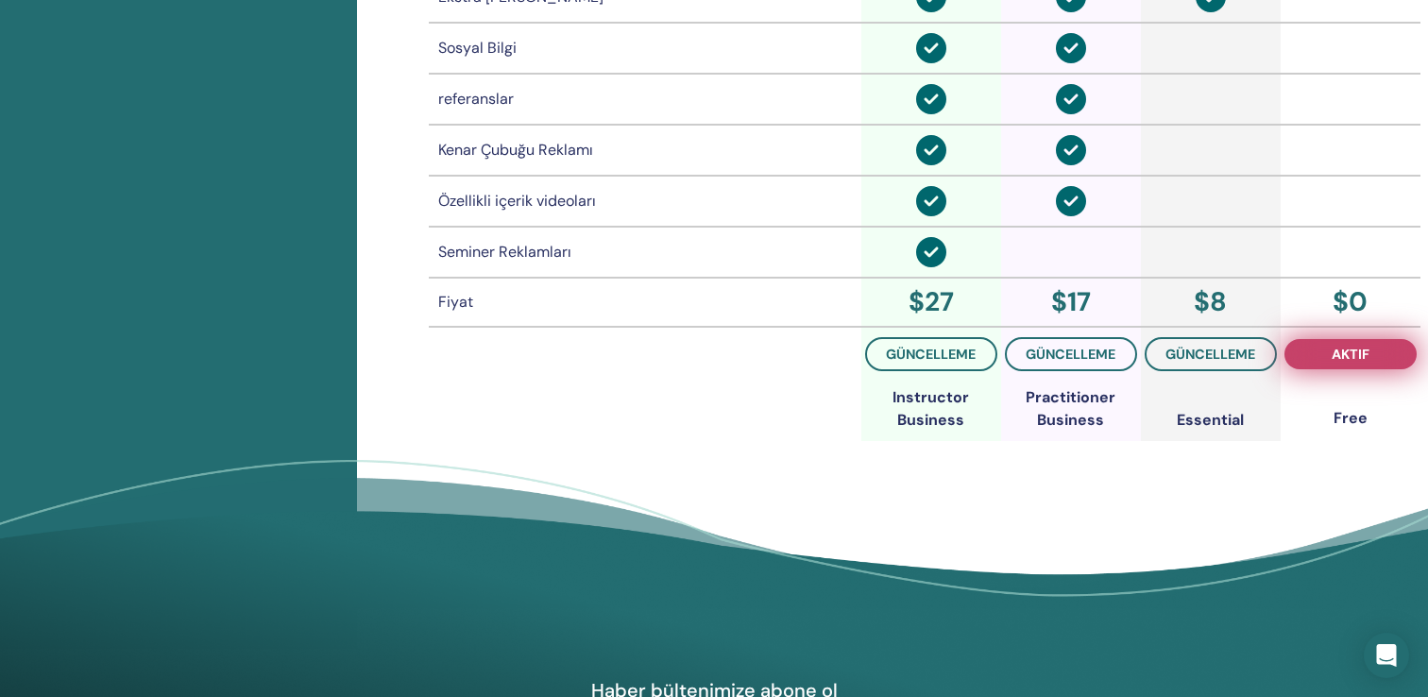
click at [1342, 347] on span "aktif" at bounding box center [1351, 354] width 38 height 15
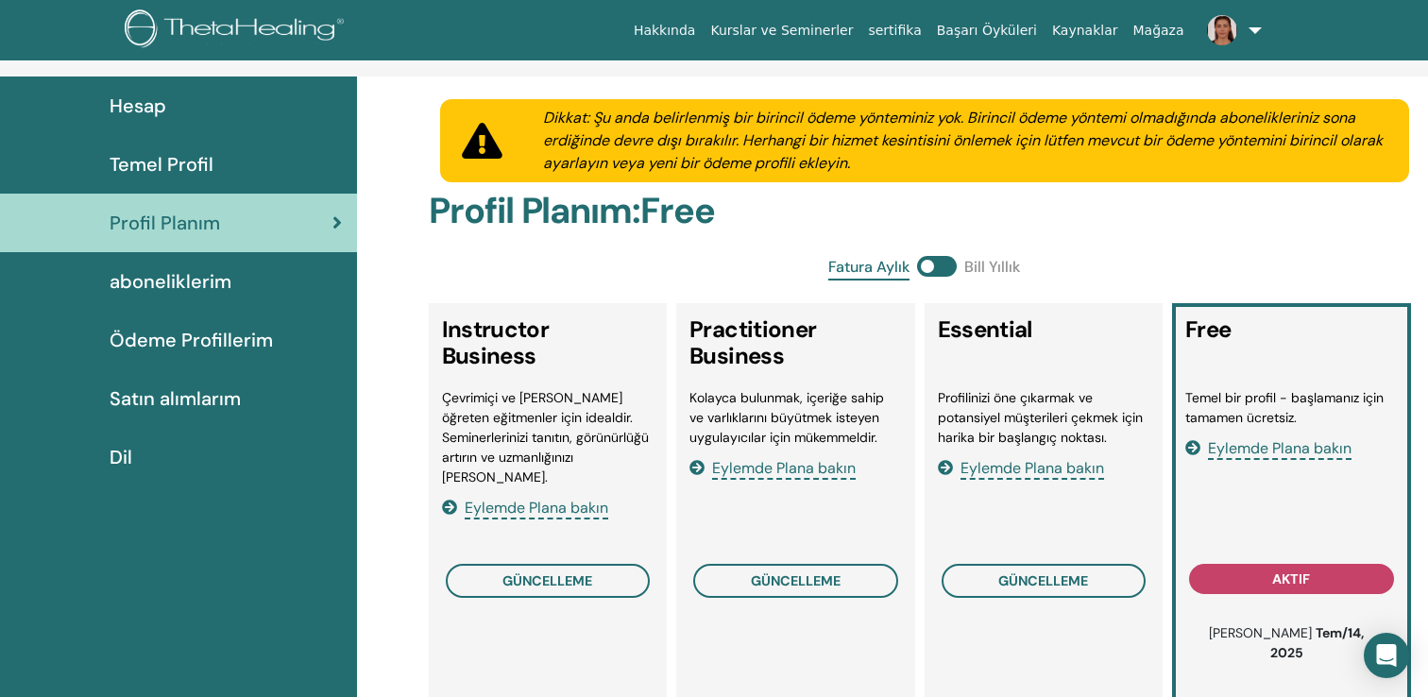
scroll to position [0, 0]
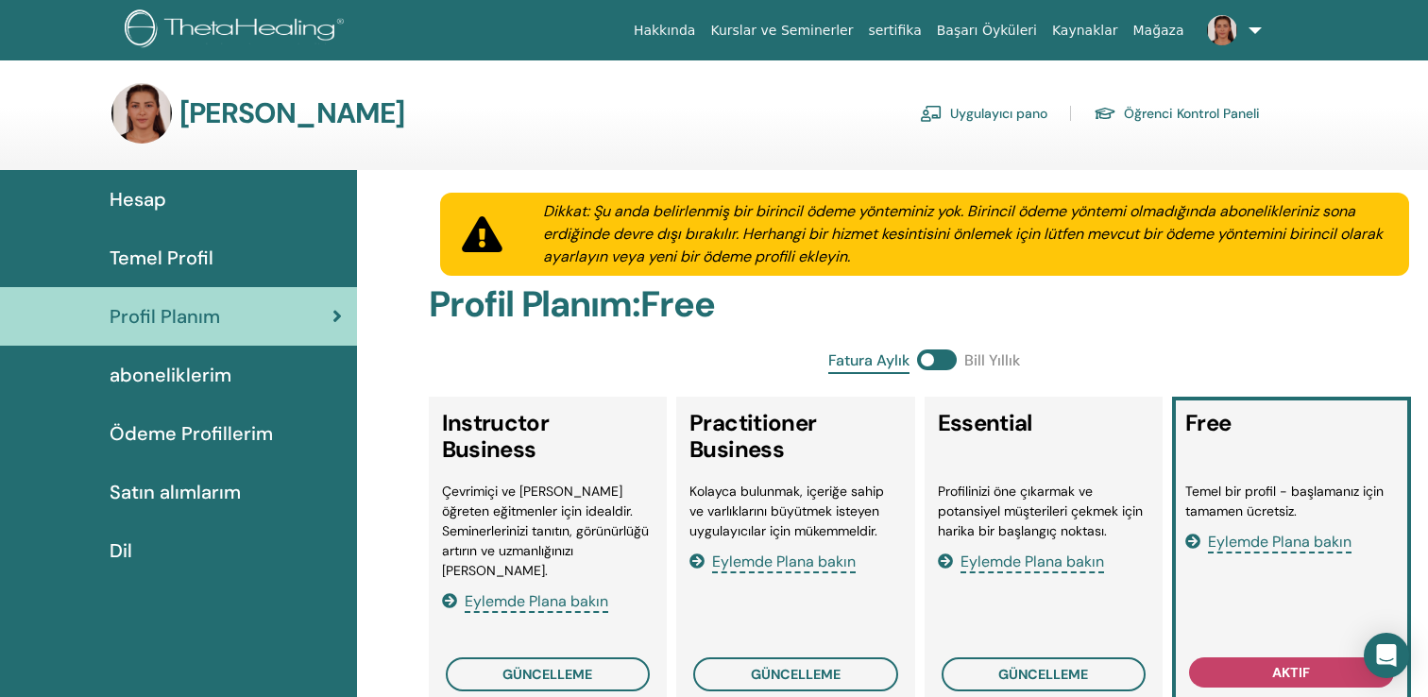
click at [155, 194] on span "Hesap" at bounding box center [138, 199] width 57 height 28
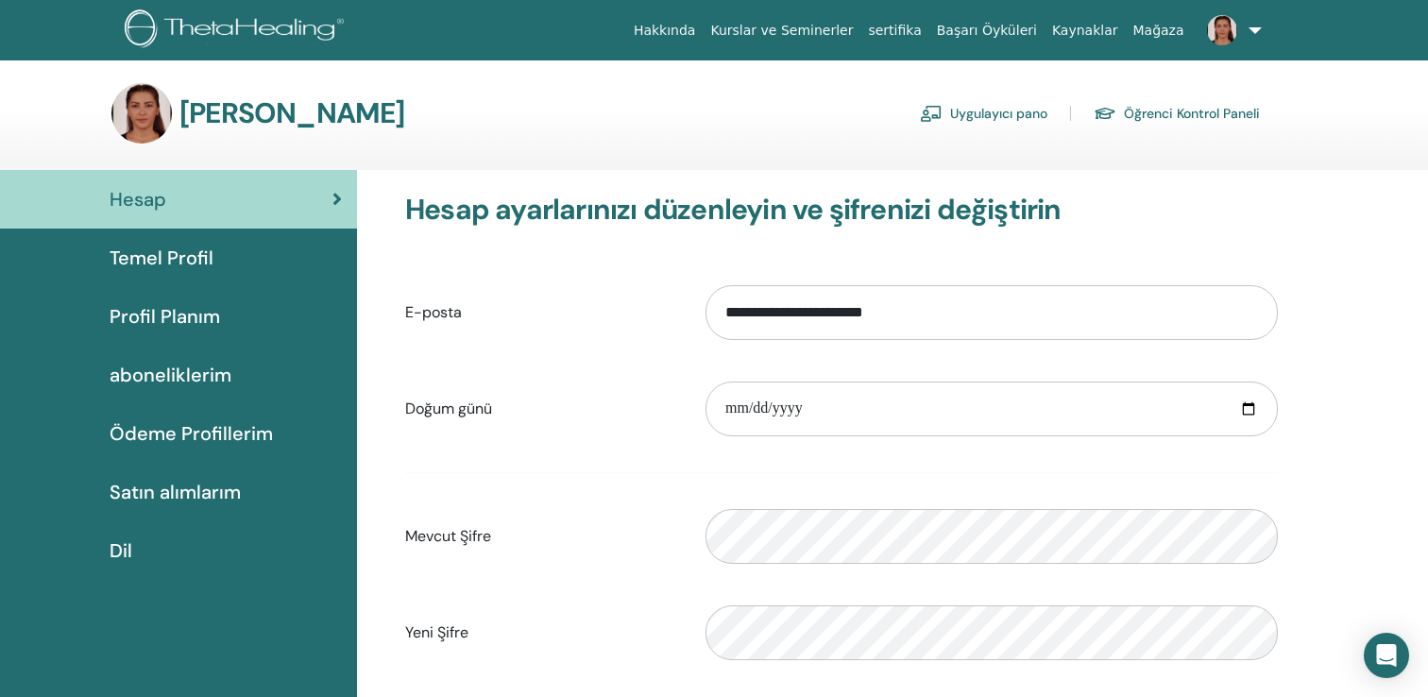
click at [143, 262] on span "Temel Profil" at bounding box center [162, 258] width 104 height 28
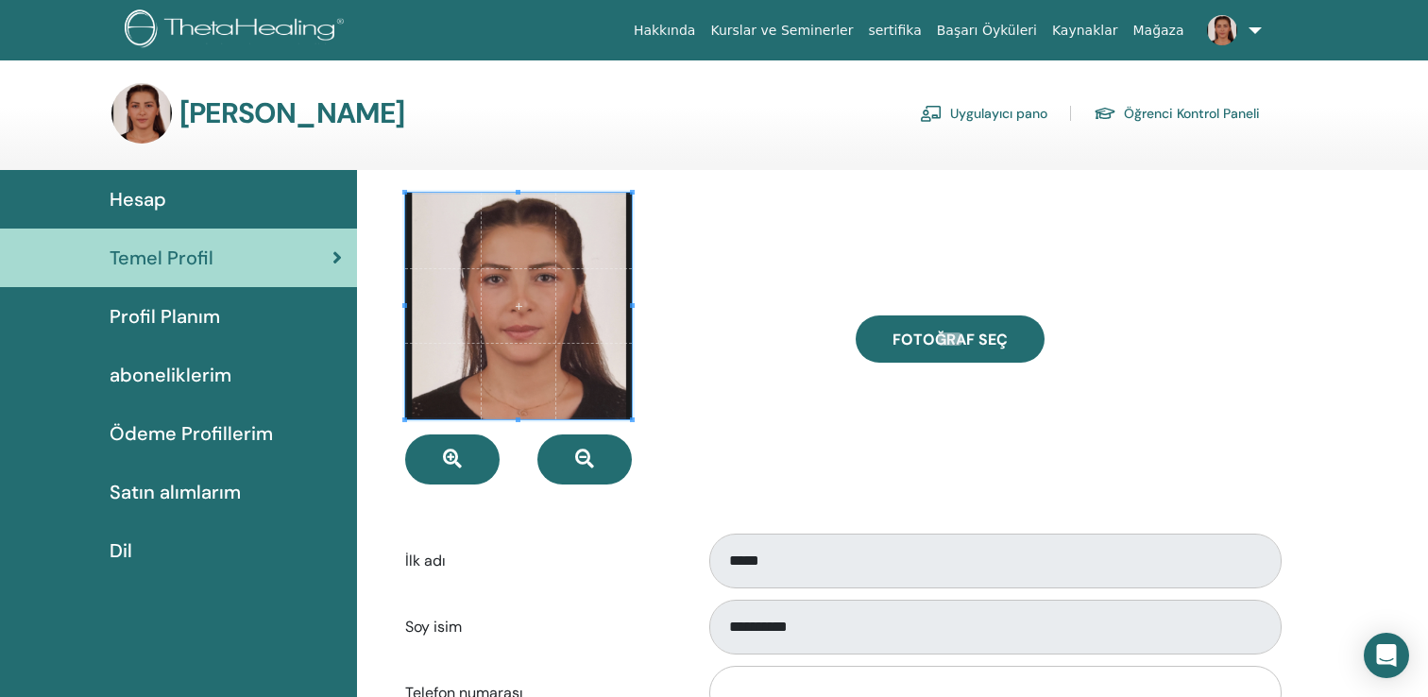
click at [144, 305] on span "Profil Planım" at bounding box center [165, 316] width 111 height 28
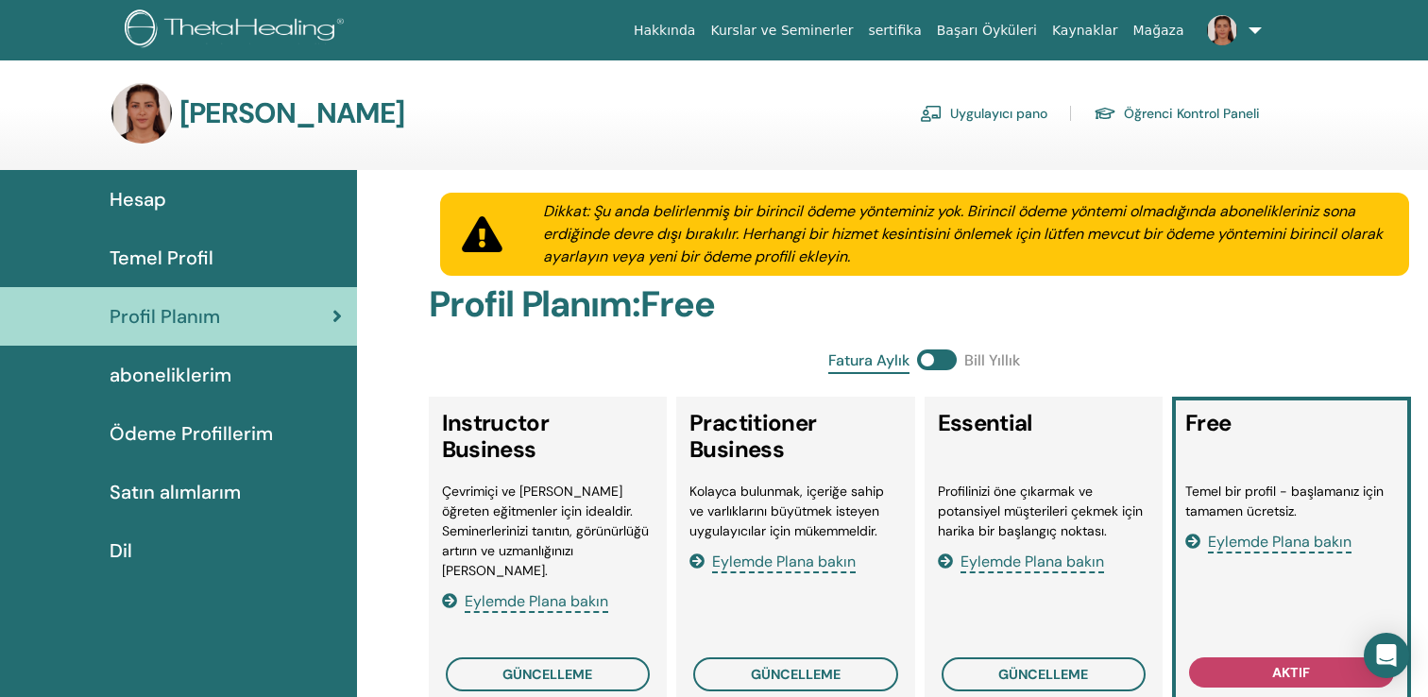
click at [150, 372] on span "aboneliklerim" at bounding box center [171, 375] width 122 height 28
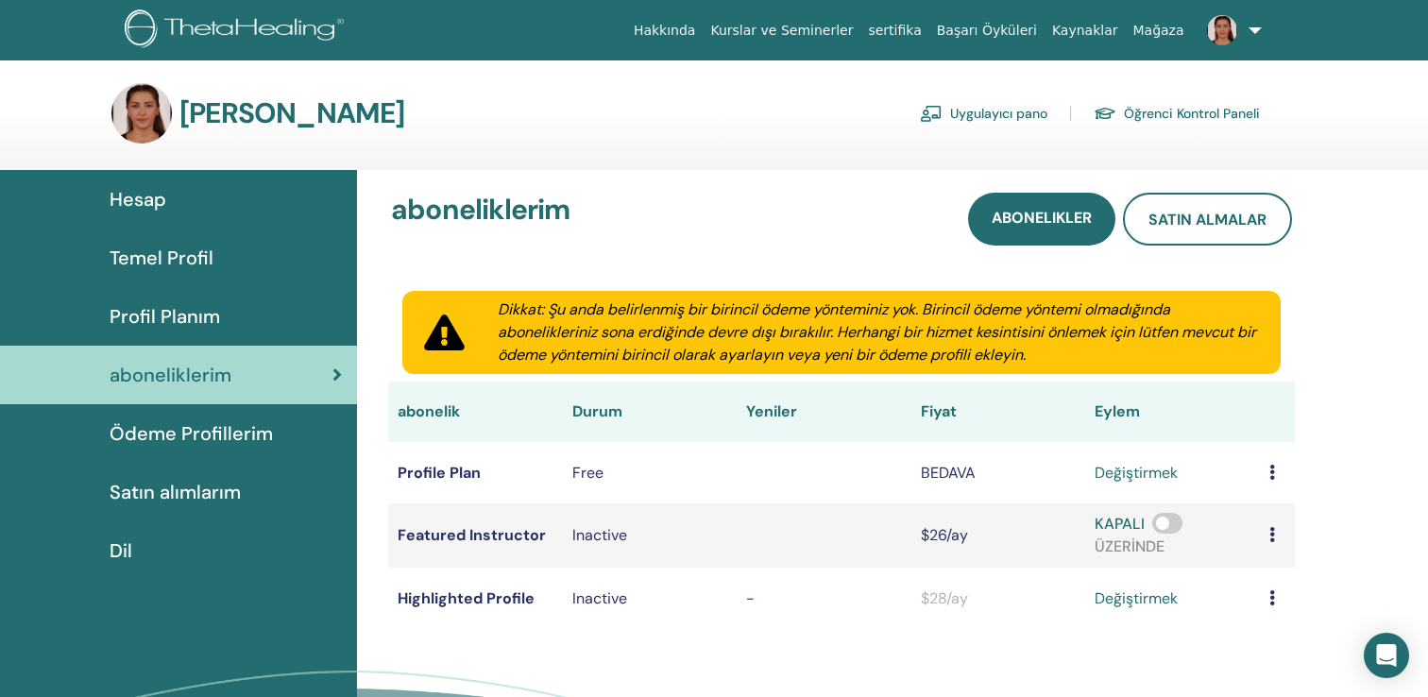
click at [1144, 467] on link "değiştirmek" at bounding box center [1136, 473] width 83 height 23
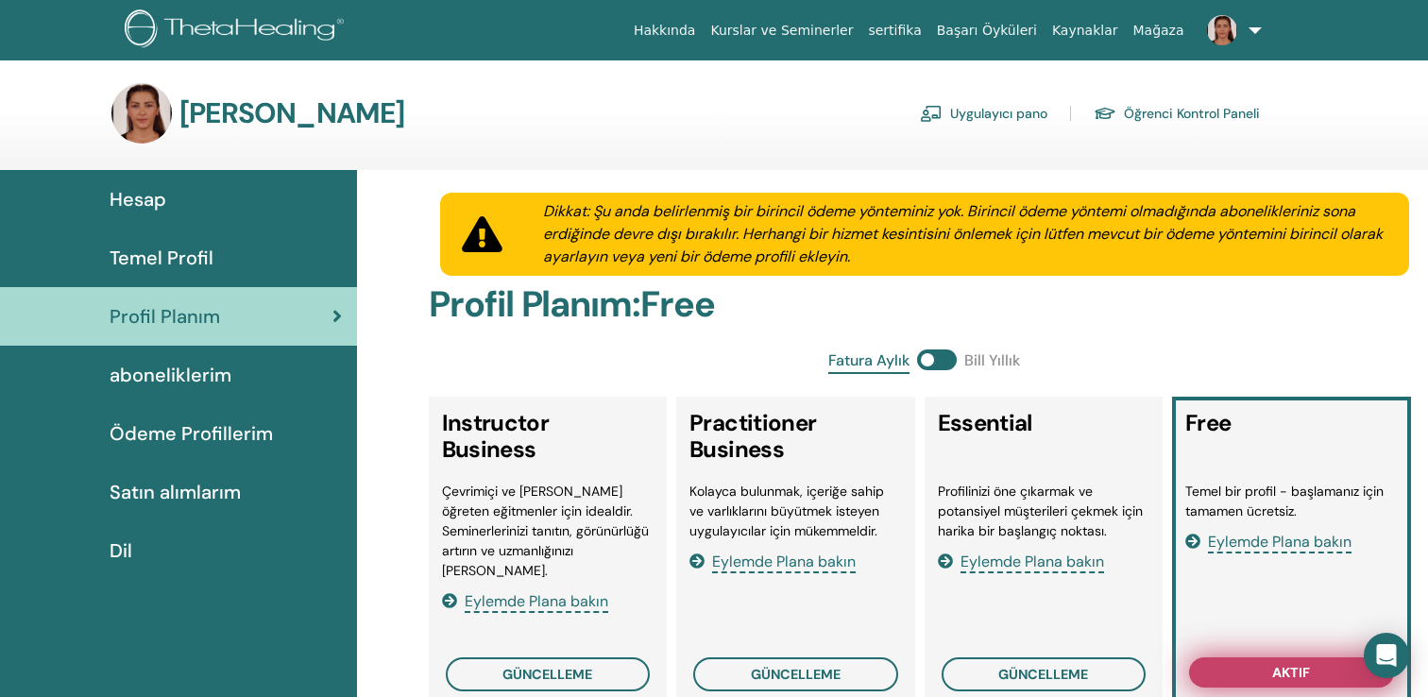
click at [1281, 665] on span "aktif" at bounding box center [1291, 672] width 38 height 15
click at [1252, 29] on link at bounding box center [1230, 30] width 77 height 60
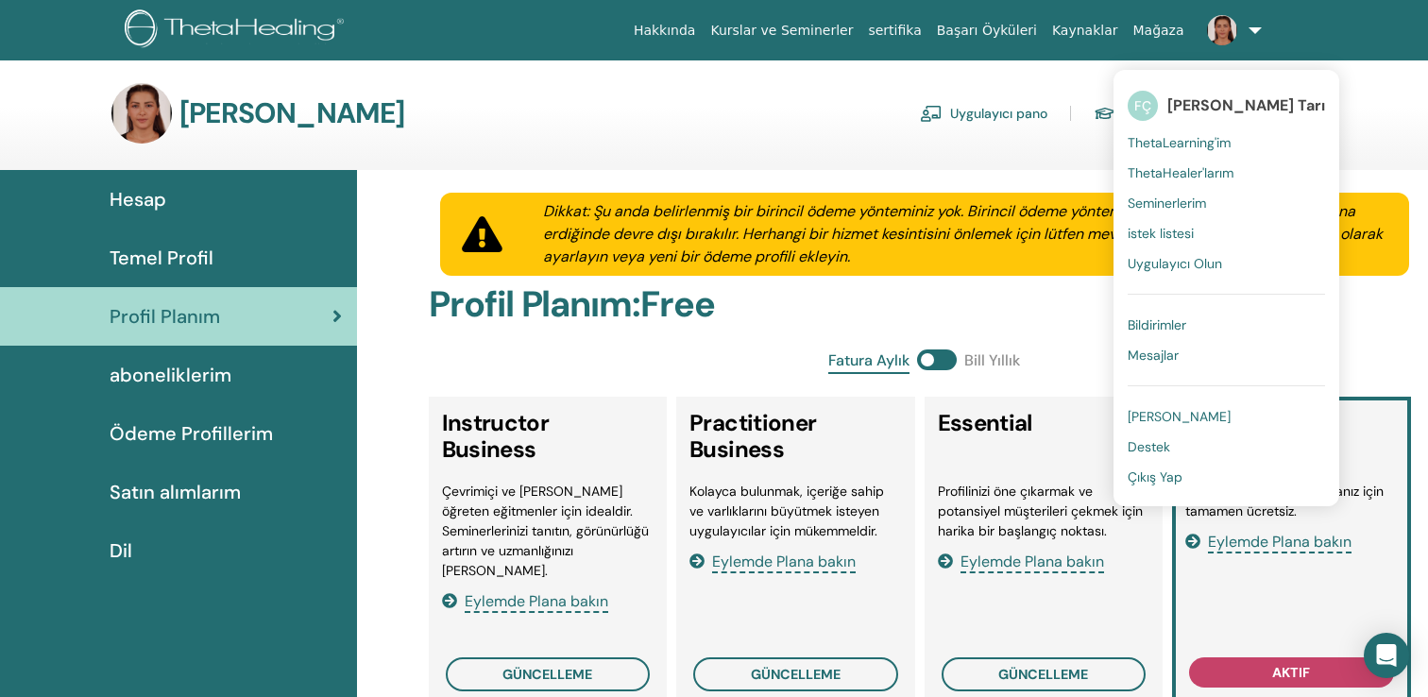
click at [1149, 447] on span "Destek" at bounding box center [1149, 446] width 43 height 17
